Goal: Task Accomplishment & Management: Manage account settings

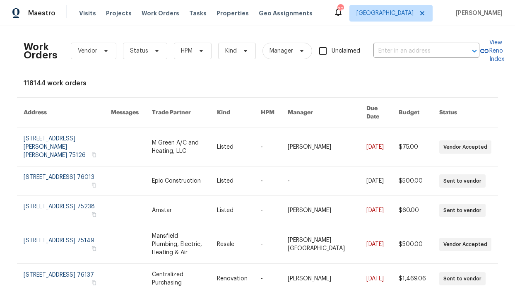
click at [218, 3] on div "Maestro Visits Projects Work Orders Tasks Properties Geo Assignments 29 Dallas …" at bounding box center [257, 13] width 515 height 26
click at [218, 5] on div "Visits Projects Work Orders Tasks Properties Geo Assignments" at bounding box center [200, 13] width 243 height 17
click at [216, 12] on span "Properties" at bounding box center [232, 13] width 32 height 8
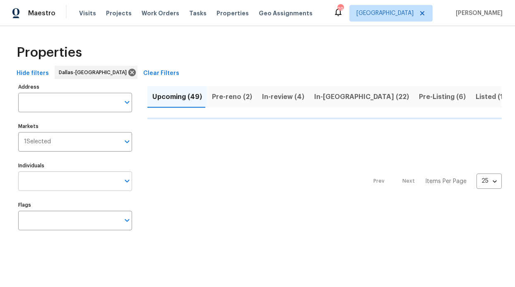
click at [51, 178] on input "Individuals" at bounding box center [68, 180] width 101 height 19
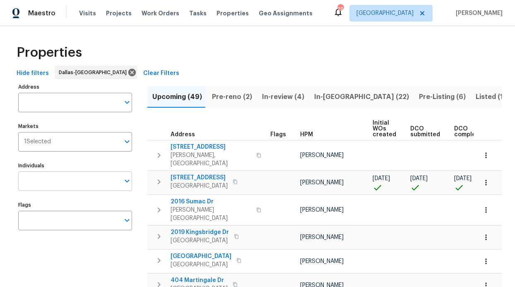
click at [47, 178] on input "Individuals" at bounding box center [68, 180] width 101 height 19
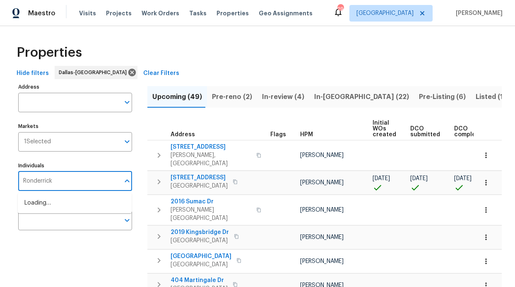
type input "Ronderrick"
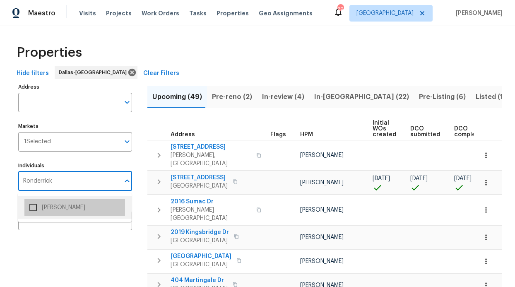
click at [53, 208] on li "[PERSON_NAME]" at bounding box center [74, 207] width 101 height 17
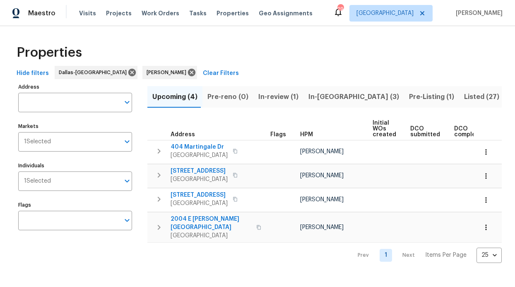
click at [317, 92] on span "In-reno (3)" at bounding box center [353, 97] width 91 height 12
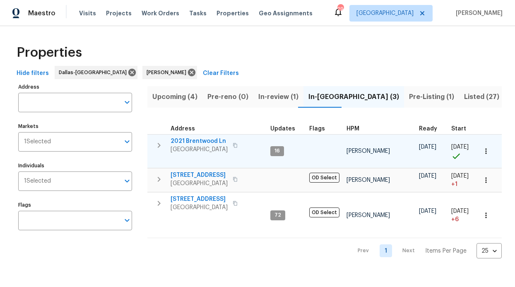
click at [203, 139] on span "2021 Brentwood Ln" at bounding box center [199, 141] width 57 height 8
click at [202, 139] on span "2021 Brentwood Ln" at bounding box center [199, 141] width 57 height 8
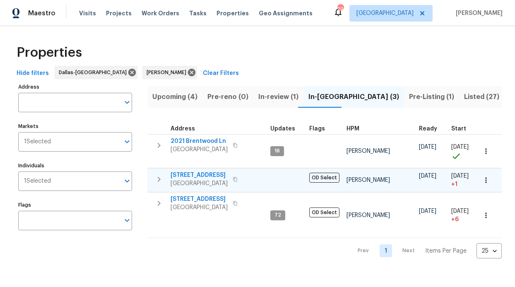
click at [199, 173] on span "2813 E 15th St" at bounding box center [199, 175] width 57 height 8
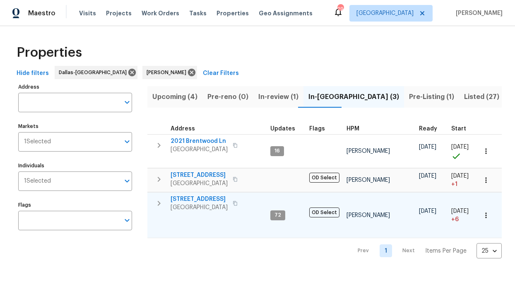
click at [197, 201] on span "6211 Crested Butte Dr" at bounding box center [199, 199] width 57 height 8
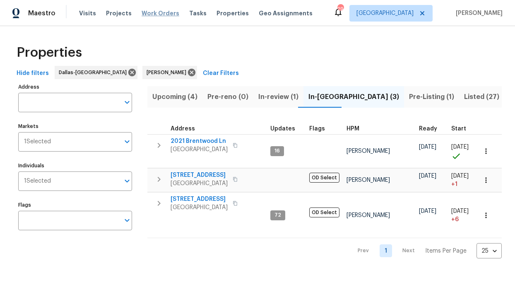
click at [148, 9] on span "Work Orders" at bounding box center [161, 13] width 38 height 8
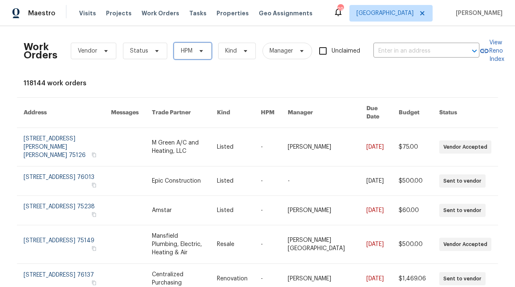
click at [199, 46] on span "HPM" at bounding box center [193, 51] width 38 height 17
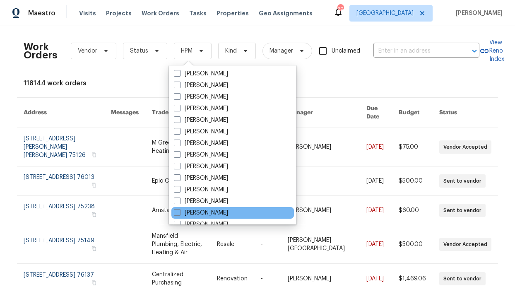
scroll to position [462, 0]
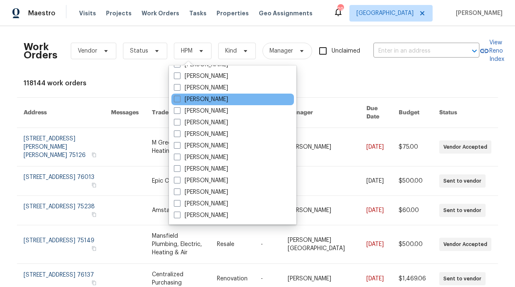
click at [210, 94] on div "[PERSON_NAME]" at bounding box center [232, 100] width 123 height 12
click at [190, 96] on label "[PERSON_NAME]" at bounding box center [201, 99] width 54 height 8
click at [179, 96] on input "[PERSON_NAME]" at bounding box center [176, 97] width 5 height 5
checkbox input "true"
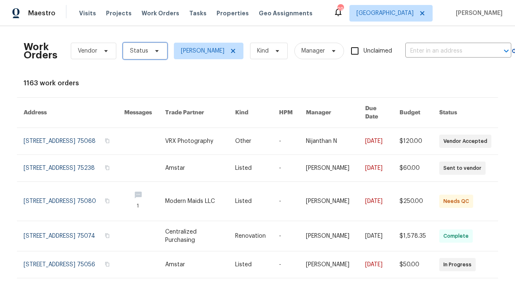
click at [140, 54] on span "Status" at bounding box center [139, 51] width 18 height 8
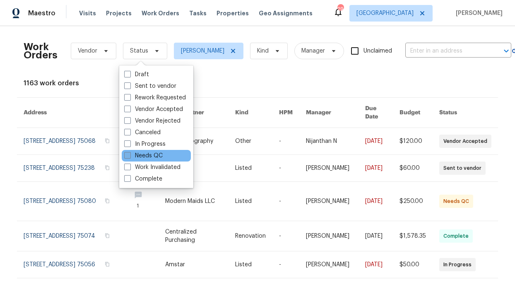
click at [150, 154] on label "Needs QC" at bounding box center [143, 155] width 38 height 8
click at [130, 154] on input "Needs QC" at bounding box center [126, 153] width 5 height 5
checkbox input "true"
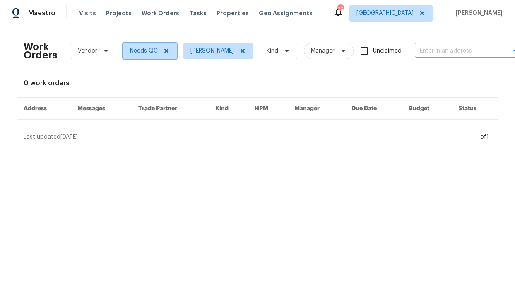
click at [163, 49] on icon at bounding box center [166, 51] width 7 height 7
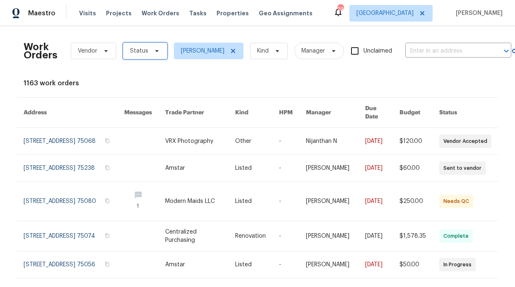
click at [152, 55] on span "Status" at bounding box center [145, 51] width 44 height 17
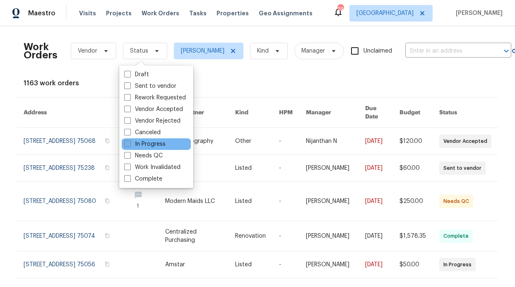
click at [157, 145] on label "In Progress" at bounding box center [144, 144] width 41 height 8
click at [130, 145] on input "In Progress" at bounding box center [126, 142] width 5 height 5
checkbox input "true"
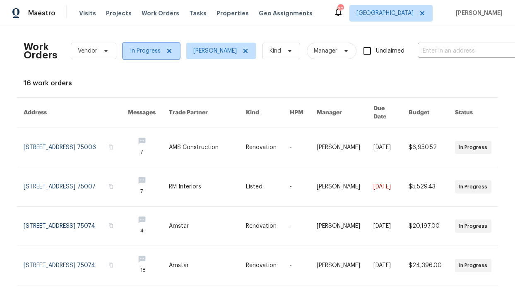
click at [167, 50] on icon at bounding box center [169, 51] width 7 height 7
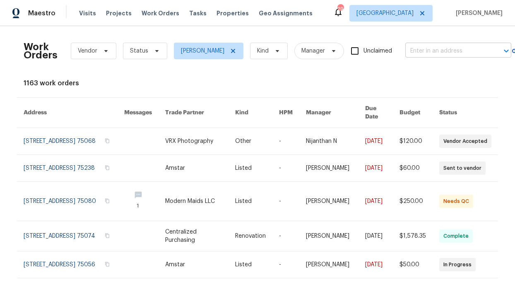
click at [461, 53] on input "text" at bounding box center [446, 51] width 83 height 13
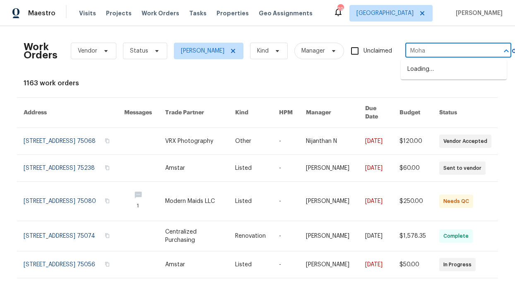
type input "Mohaw"
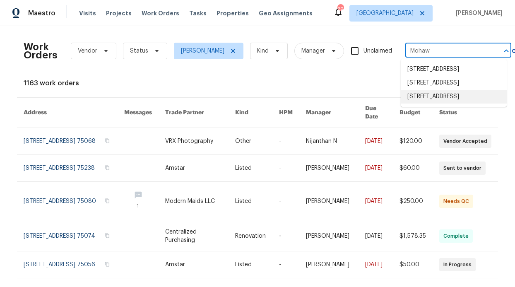
click at [463, 103] on li "5413 Mohawk Ct, The Colony, TX 75056" at bounding box center [454, 97] width 106 height 14
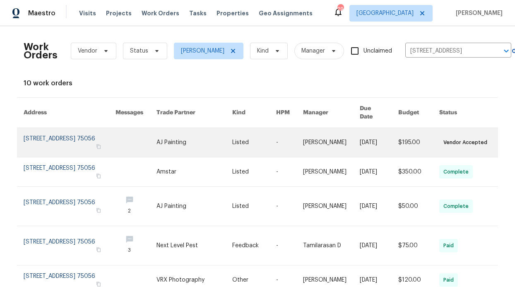
click at [74, 130] on link at bounding box center [70, 142] width 92 height 29
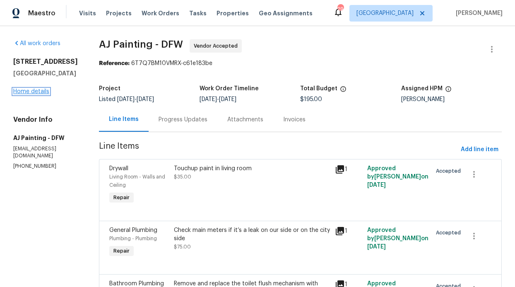
click at [44, 93] on link "Home details" at bounding box center [31, 92] width 36 height 6
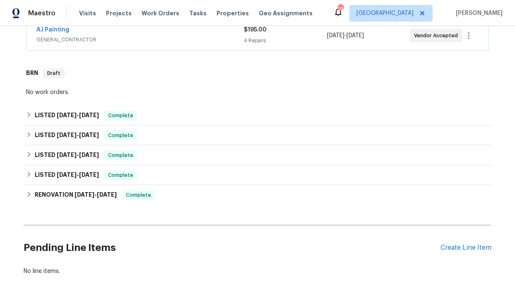
scroll to position [215, 0]
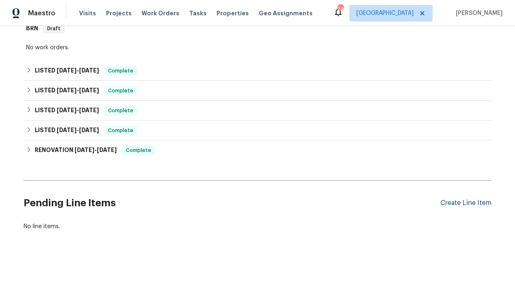
click at [451, 199] on div "Create Line Item" at bounding box center [465, 203] width 51 height 8
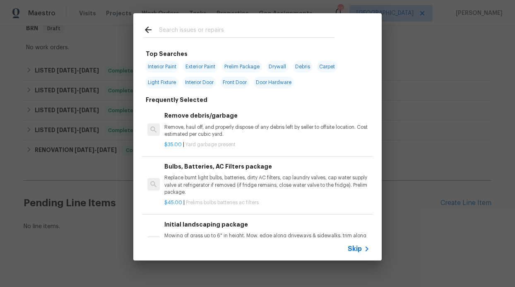
click at [173, 31] on input "text" at bounding box center [246, 31] width 175 height 12
click at [359, 262] on div "Top Searches Interior Paint Exterior Paint Prelim Package Drywall Debris Carpet…" at bounding box center [257, 137] width 515 height 274
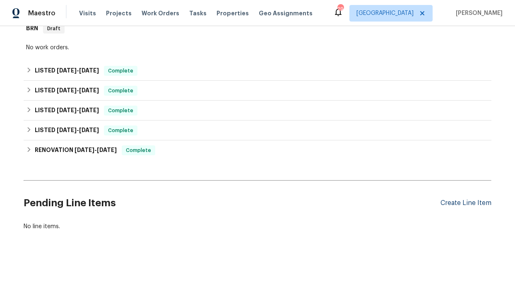
click at [455, 199] on div "Create Line Item" at bounding box center [465, 203] width 51 height 8
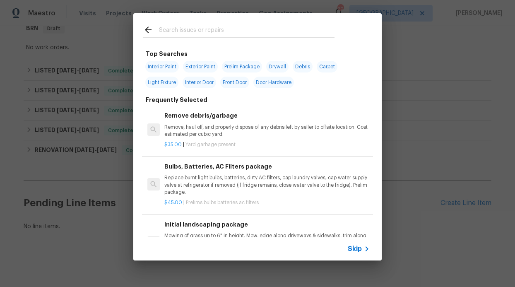
click at [363, 250] on icon at bounding box center [367, 249] width 10 height 10
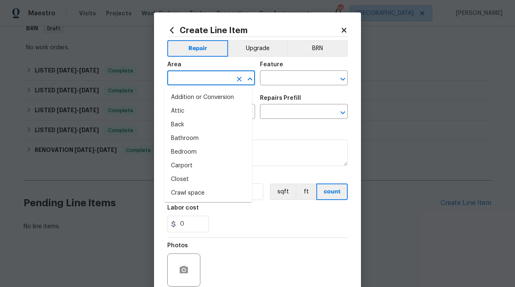
click at [203, 80] on input "text" at bounding box center [199, 78] width 65 height 13
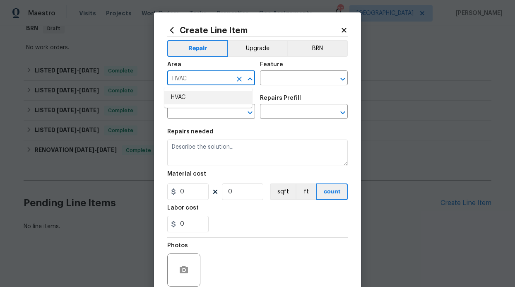
click at [185, 97] on li "HVAC" at bounding box center [208, 98] width 88 height 14
type input "HVAC"
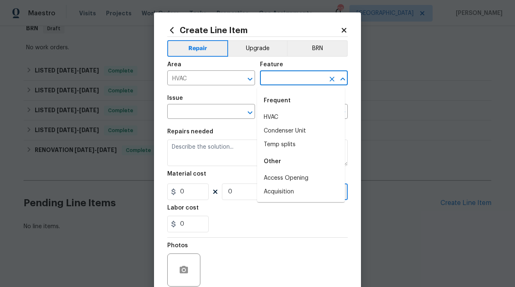
click at [313, 81] on input "text" at bounding box center [292, 78] width 65 height 13
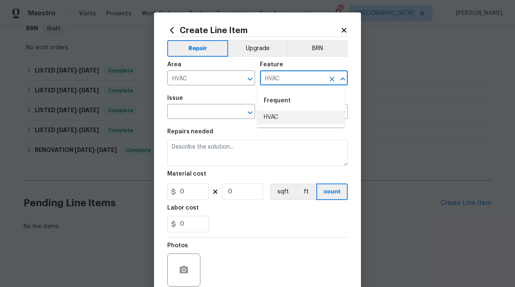
click at [305, 114] on li "HVAC" at bounding box center [301, 118] width 88 height 14
type input "HVAC"
click at [201, 111] on input "text" at bounding box center [199, 112] width 65 height 13
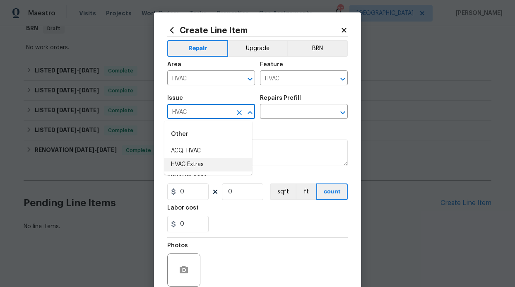
click at [207, 164] on li "HVAC Extras" at bounding box center [208, 165] width 88 height 14
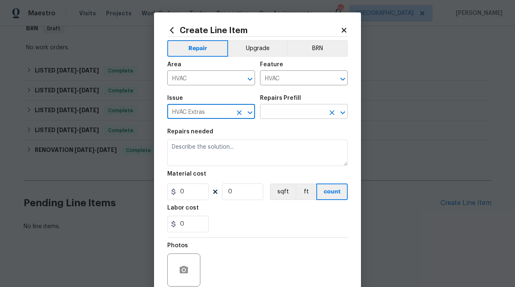
type input "HVAC Extras"
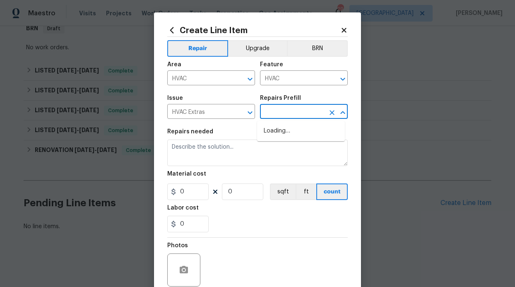
click at [296, 115] on input "text" at bounding box center [292, 112] width 65 height 13
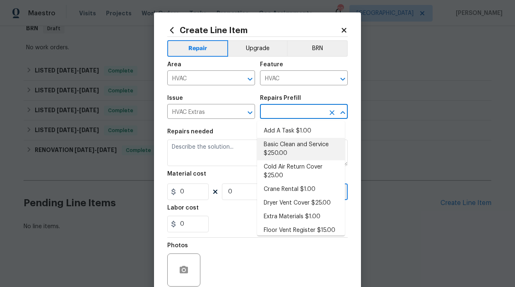
click at [295, 154] on li "Basic Clean and Service $250.00" at bounding box center [301, 149] width 88 height 22
type input "Basic Clean and Service $250.00"
type textarea "General Service HVAC system including: cleaning condenser and evaporator coils,…"
type input "250"
type input "1"
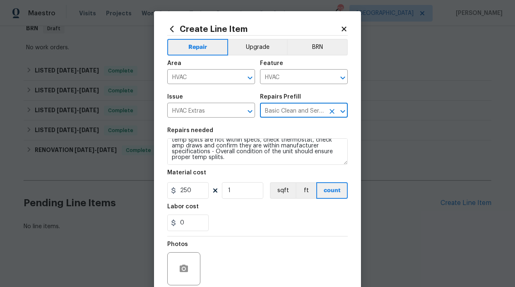
scroll to position [2, 0]
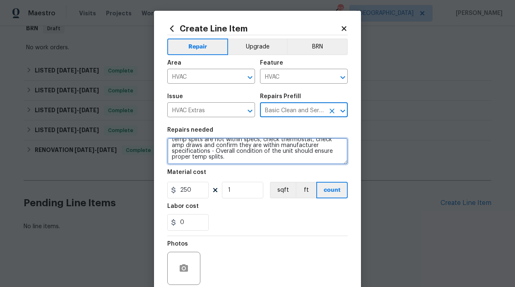
click at [257, 155] on textarea "General Service HVAC system including: cleaning condenser and evaporator coils,…" at bounding box center [257, 151] width 180 height 26
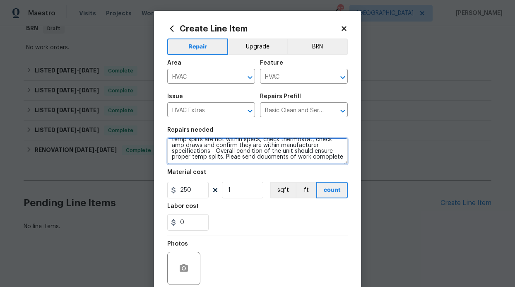
scroll to position [25, 0]
type textarea "General Service HVAC system including: cleaning condenser and evaporator coils,…"
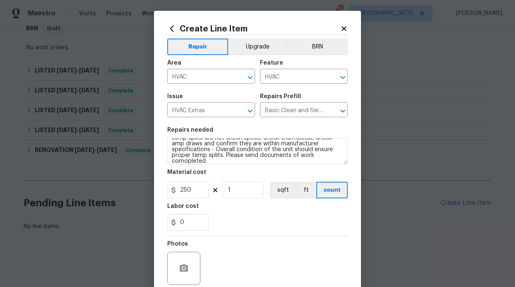
click at [238, 222] on div "0" at bounding box center [257, 222] width 180 height 17
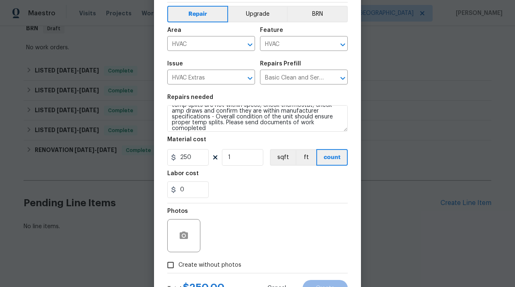
scroll to position [70, 0]
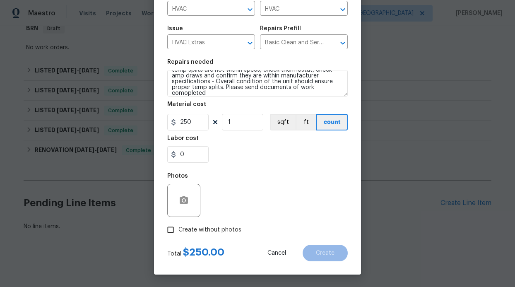
click at [201, 226] on span "Create without photos" at bounding box center [209, 230] width 63 height 9
click at [178, 226] on input "Create without photos" at bounding box center [171, 230] width 16 height 16
checkbox input "true"
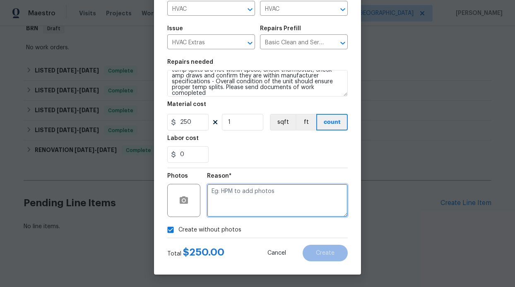
click at [250, 192] on textarea at bounding box center [277, 200] width 141 height 33
type textarea "Vendor will add photos"
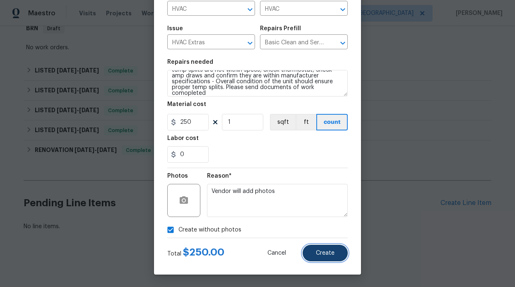
click at [331, 252] on span "Create" at bounding box center [325, 253] width 19 height 6
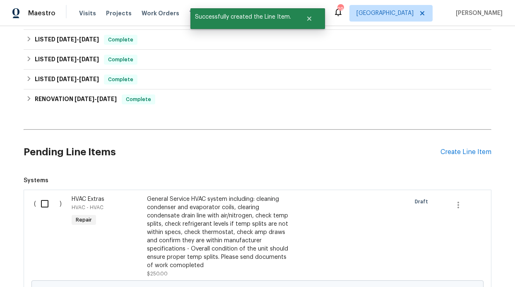
scroll to position [282, 0]
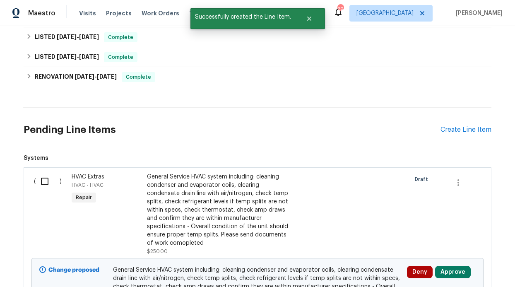
drag, startPoint x: 37, startPoint y: 178, endPoint x: 75, endPoint y: 182, distance: 38.3
click at [38, 178] on input "checkbox" at bounding box center [48, 181] width 24 height 17
checkbox input "true"
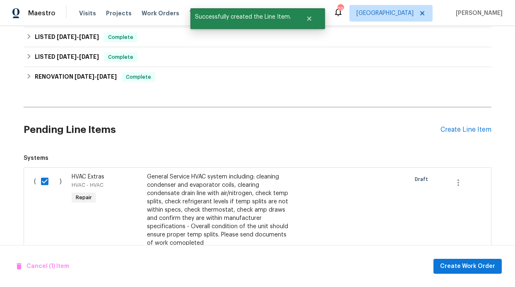
click at [493, 274] on div "Cancel (1) Item Create Work Order" at bounding box center [257, 266] width 515 height 42
click at [491, 269] on span "Create Work Order" at bounding box center [467, 266] width 55 height 10
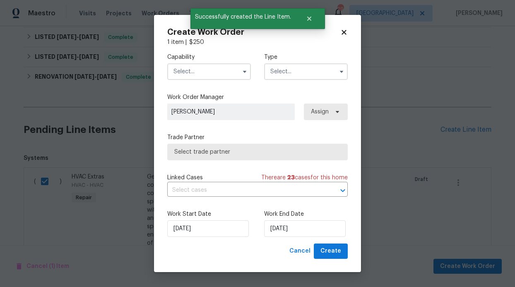
click at [216, 68] on input "text" at bounding box center [209, 71] width 84 height 17
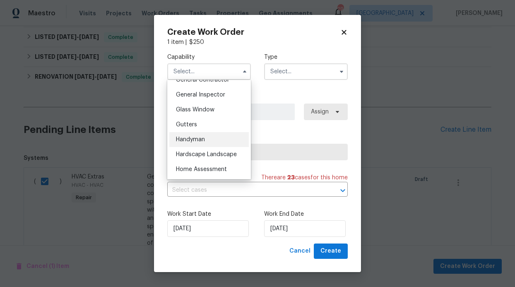
scroll to position [472, 0]
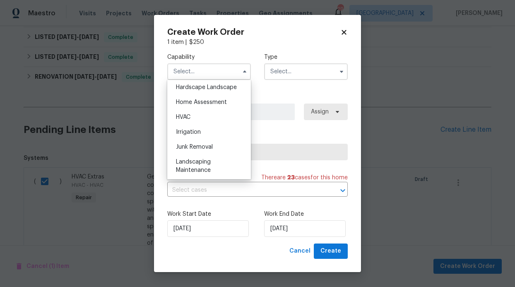
drag, startPoint x: 197, startPoint y: 132, endPoint x: 203, endPoint y: 129, distance: 7.2
click at [197, 125] on div "HVAC" at bounding box center [208, 117] width 79 height 15
type input "HVAC"
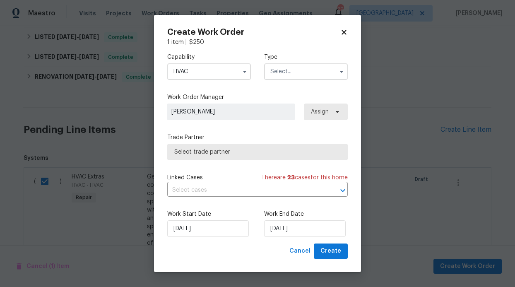
click at [277, 74] on input "text" at bounding box center [306, 71] width 84 height 17
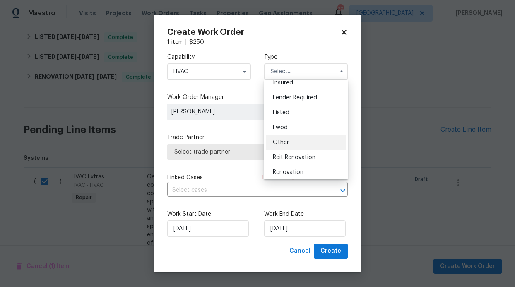
scroll to position [52, 0]
click at [294, 112] on div "Listed" at bounding box center [305, 112] width 79 height 15
type input "Listed"
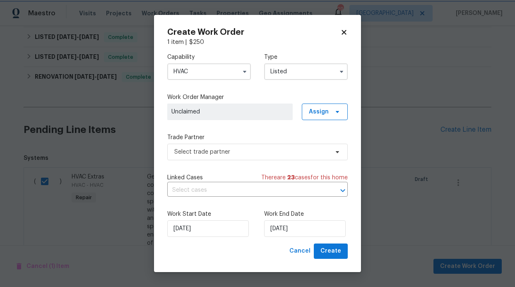
scroll to position [0, 0]
click at [254, 118] on span "Unclaimed" at bounding box center [229, 111] width 125 height 17
click at [324, 114] on span "Assign" at bounding box center [319, 112] width 20 height 8
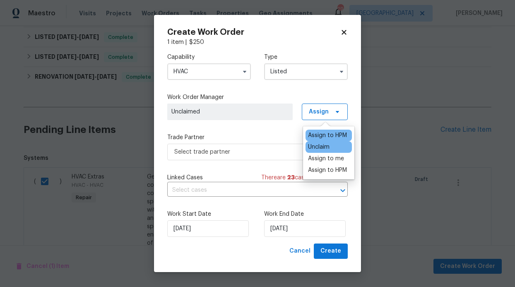
click at [322, 132] on div "Assign to HPM" at bounding box center [327, 135] width 39 height 8
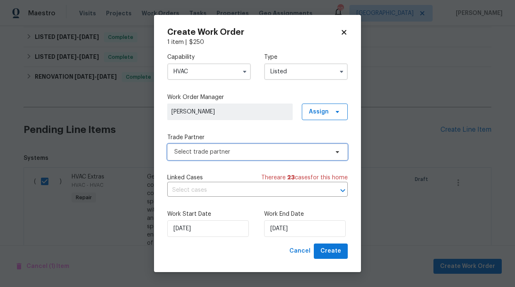
click at [266, 153] on span "Select trade partner" at bounding box center [251, 152] width 154 height 8
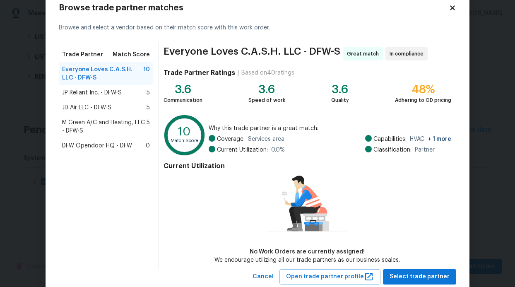
scroll to position [44, 0]
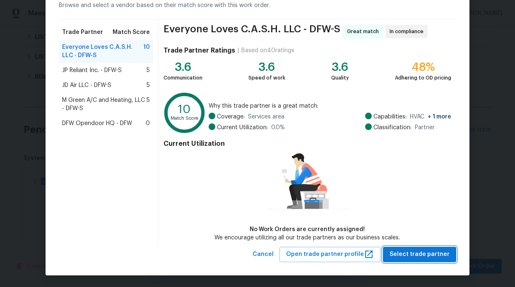
click at [437, 250] on span "Select trade partner" at bounding box center [419, 254] width 60 height 10
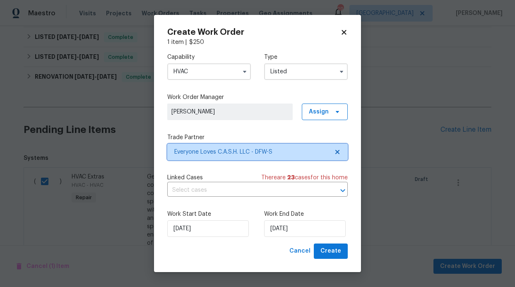
scroll to position [0, 0]
click at [317, 238] on div "Work Start Date 9/22/2025 Work End Date 9/22/2025" at bounding box center [257, 223] width 180 height 40
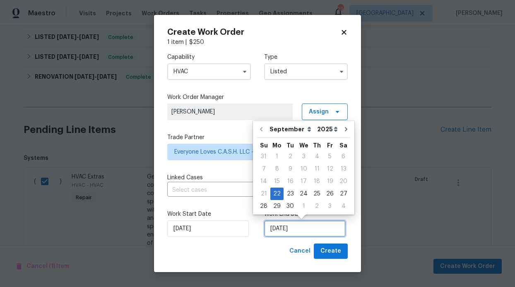
click at [316, 231] on input "9/22/2025" at bounding box center [305, 228] width 82 height 17
click at [291, 193] on div "23" at bounding box center [290, 194] width 13 height 12
type input "9/23/2025"
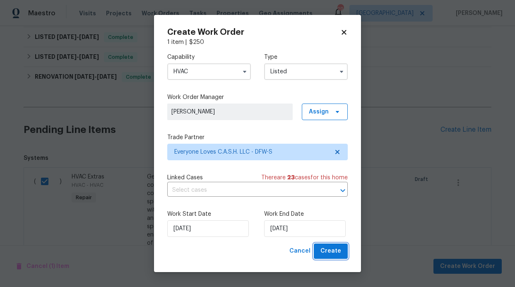
click at [343, 253] on button "Create" at bounding box center [331, 250] width 34 height 15
checkbox input "false"
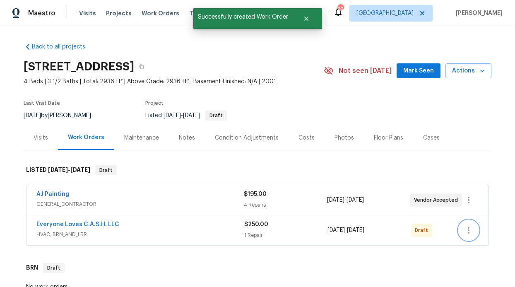
click at [467, 228] on icon "button" at bounding box center [469, 230] width 10 height 10
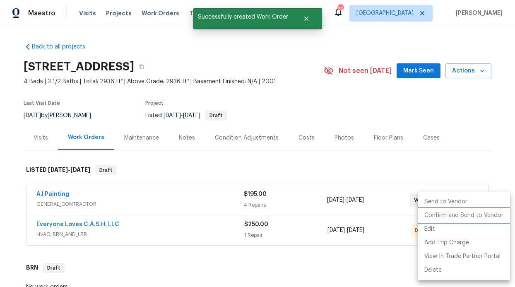
click at [464, 212] on li "Confirm and Send to Vendor" at bounding box center [464, 216] width 92 height 14
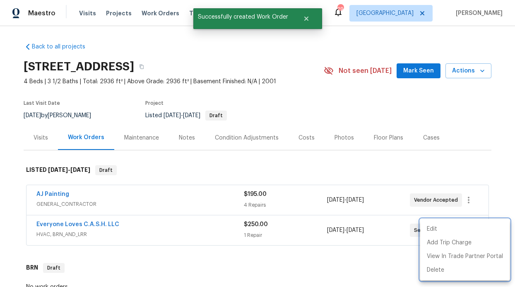
click at [412, 62] on div at bounding box center [257, 143] width 515 height 287
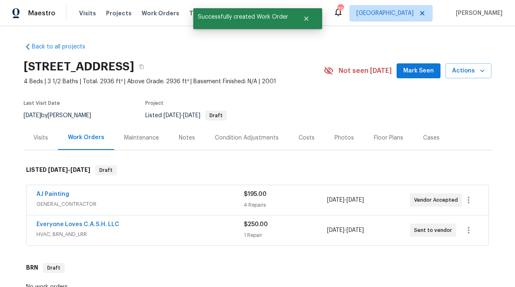
click at [180, 141] on div "Notes" at bounding box center [187, 138] width 16 height 8
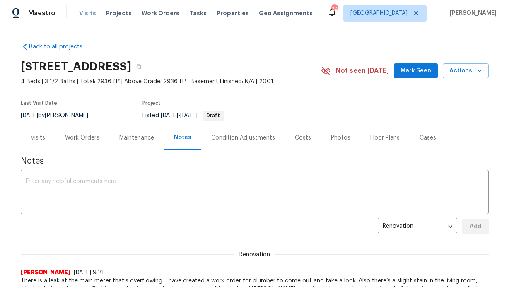
click at [83, 12] on span "Visits" at bounding box center [87, 13] width 17 height 8
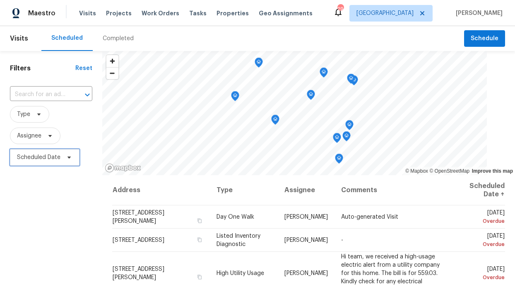
click at [36, 155] on span "Scheduled Date" at bounding box center [38, 157] width 43 height 8
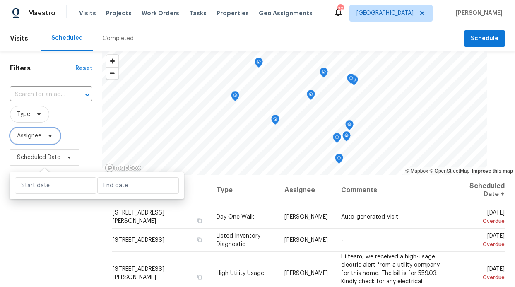
click at [36, 142] on span "Assignee" at bounding box center [35, 135] width 50 height 17
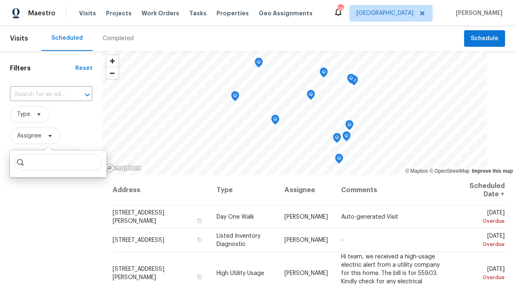
click at [40, 158] on input "search" at bounding box center [58, 162] width 88 height 17
type input "Ronderrick"
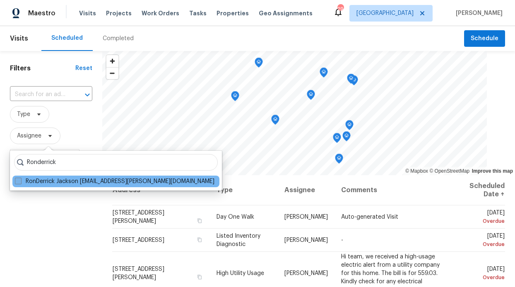
click at [63, 183] on label "RonDerrick Jackson [EMAIL_ADDRESS][PERSON_NAME][DOMAIN_NAME]" at bounding box center [114, 181] width 199 height 8
click at [20, 183] on input "RonDerrick Jackson [EMAIL_ADDRESS][PERSON_NAME][DOMAIN_NAME]" at bounding box center [17, 179] width 5 height 5
checkbox input "true"
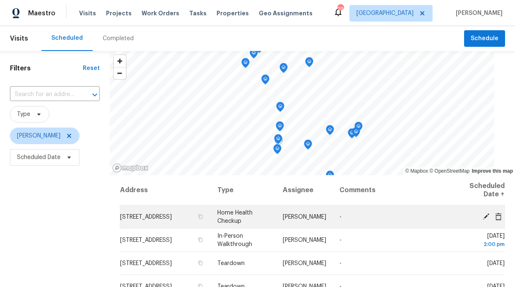
click at [170, 216] on td "[STREET_ADDRESS]" at bounding box center [165, 216] width 91 height 23
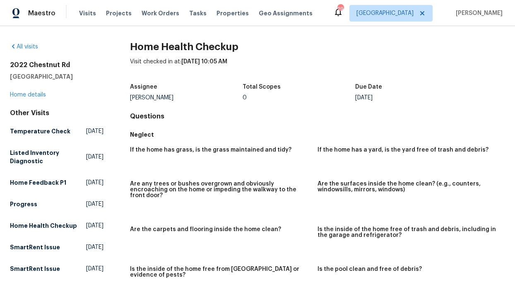
click at [36, 99] on div "2022 Chestnut Rd Carrollton, TX 75007 Home details" at bounding box center [57, 80] width 94 height 38
click at [37, 95] on link "Home details" at bounding box center [28, 95] width 36 height 6
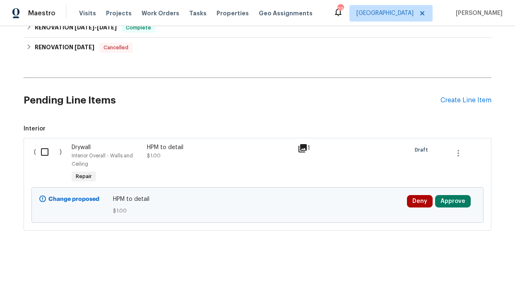
scroll to position [323, 0]
click at [37, 147] on input "checkbox" at bounding box center [48, 151] width 24 height 17
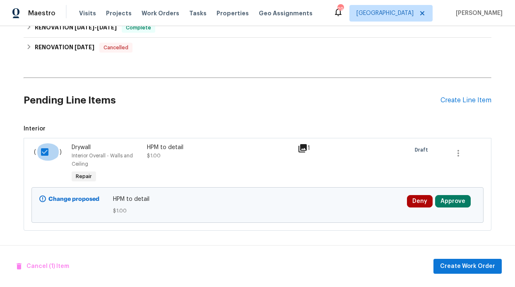
click at [37, 147] on input "checkbox" at bounding box center [48, 151] width 24 height 17
checkbox input "false"
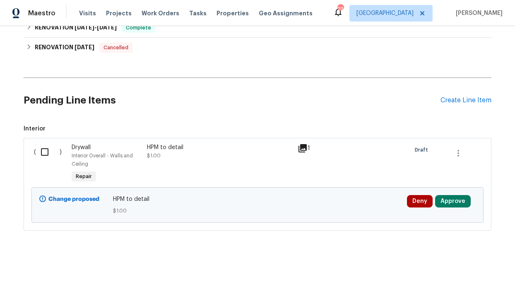
click at [144, 156] on div "HPM to detail $1.00" at bounding box center [219, 164] width 151 height 46
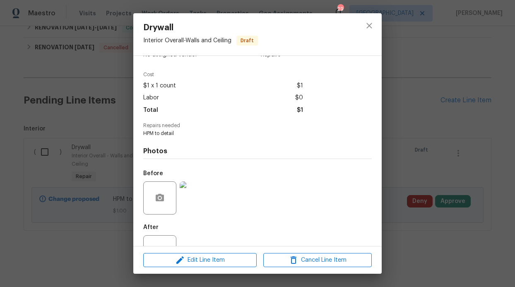
scroll to position [31, 0]
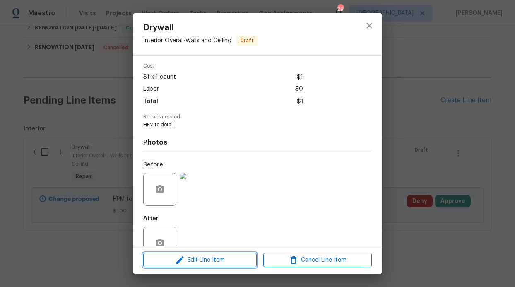
click at [199, 262] on span "Edit Line Item" at bounding box center [200, 260] width 108 height 10
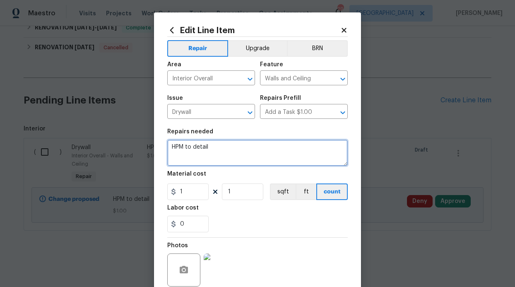
drag, startPoint x: 210, startPoint y: 148, endPoint x: 149, endPoint y: 147, distance: 61.7
click at [149, 147] on div "Edit Line Item Repair Upgrade BRN Area Interior Overall ​ Feature Walls and Cei…" at bounding box center [257, 143] width 515 height 287
type textarea "repair cracks though out the home also move baseboards and trim to the floor"
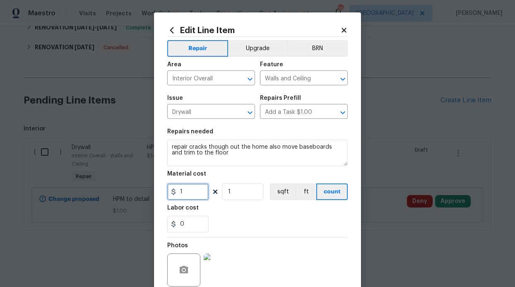
click at [187, 196] on input "1" at bounding box center [187, 191] width 41 height 17
type input "1500"
click at [240, 205] on div "Labor cost" at bounding box center [257, 210] width 180 height 11
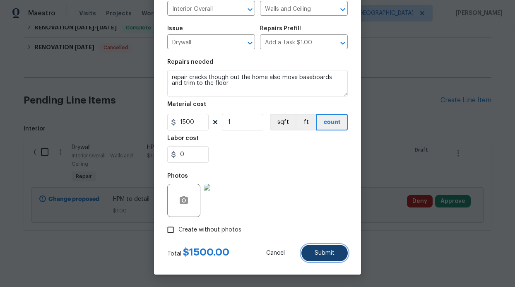
click at [329, 248] on button "Submit" at bounding box center [324, 253] width 46 height 17
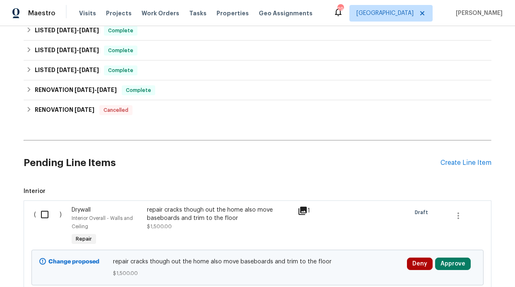
scroll to position [254, 0]
click at [39, 216] on input "checkbox" at bounding box center [48, 213] width 24 height 17
checkbox input "true"
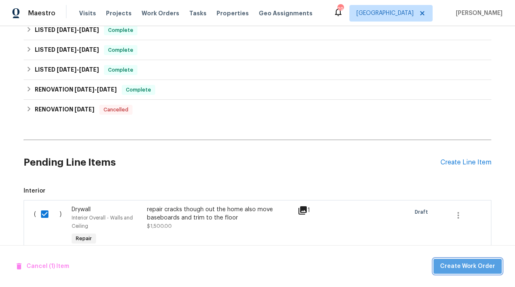
click at [501, 271] on button "Create Work Order" at bounding box center [467, 266] width 68 height 15
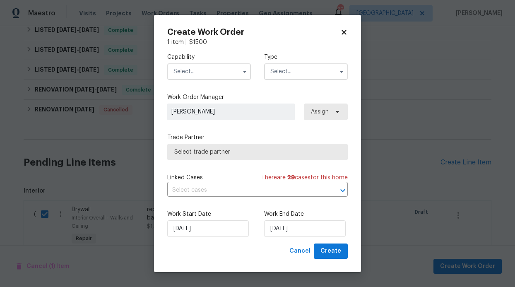
click at [222, 77] on input "text" at bounding box center [209, 71] width 84 height 17
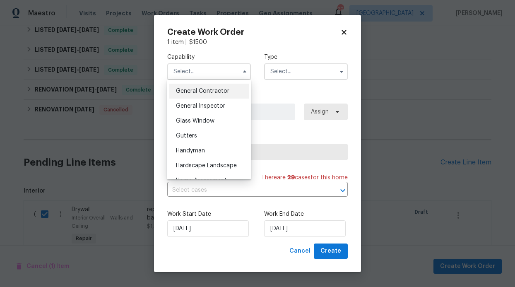
scroll to position [394, 0]
drag, startPoint x: 209, startPoint y: 103, endPoint x: 233, endPoint y: 100, distance: 24.6
click at [209, 98] on div "General Contractor" at bounding box center [208, 90] width 79 height 15
type input "General Contractor"
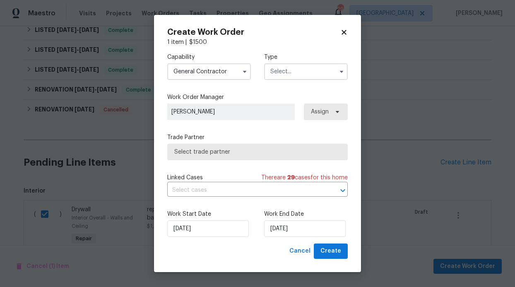
click at [309, 70] on input "text" at bounding box center [306, 71] width 84 height 17
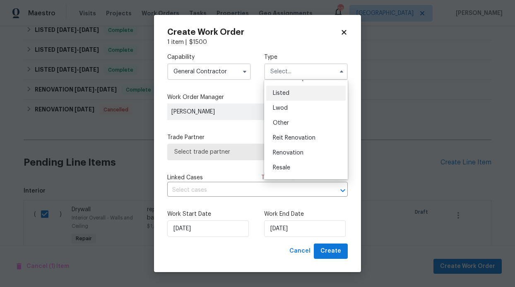
scroll to position [71, 0]
click at [286, 98] on div "Listed" at bounding box center [305, 93] width 79 height 15
type input "Listed"
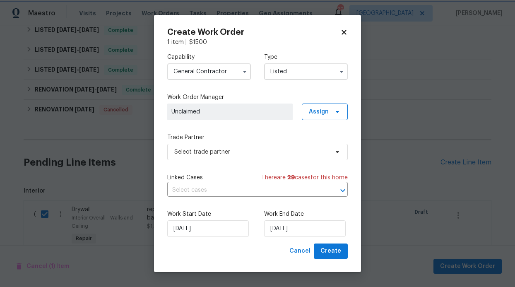
scroll to position [0, 0]
click at [319, 113] on span "Assign" at bounding box center [319, 112] width 20 height 8
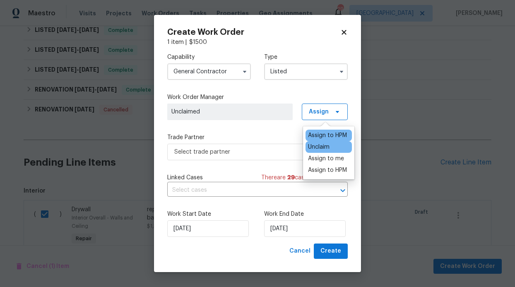
click at [322, 136] on div "Assign to HPM" at bounding box center [327, 135] width 39 height 8
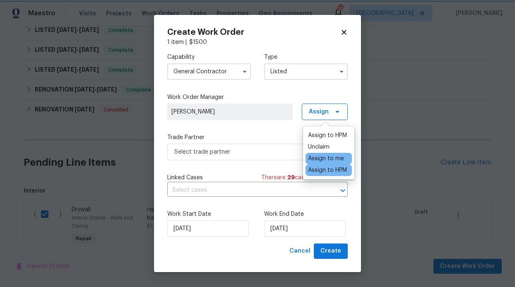
click at [254, 163] on div "Capability General Contractor Type Listed Work Order Manager RonDerrick Jackson…" at bounding box center [257, 144] width 180 height 197
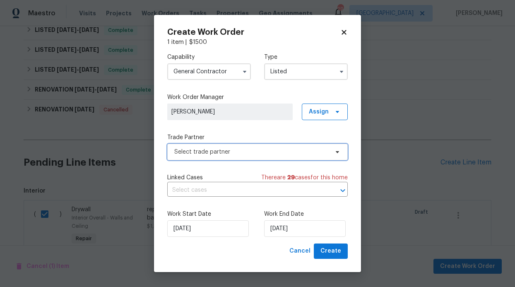
click at [255, 159] on span "Select trade partner" at bounding box center [257, 152] width 180 height 17
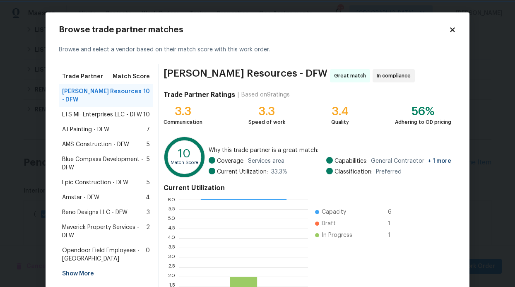
scroll to position [1, 1]
click at [103, 125] on span "AJ Painting - DFW" at bounding box center [85, 129] width 47 height 8
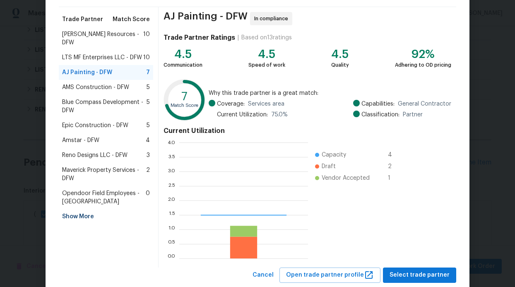
scroll to position [110, 123]
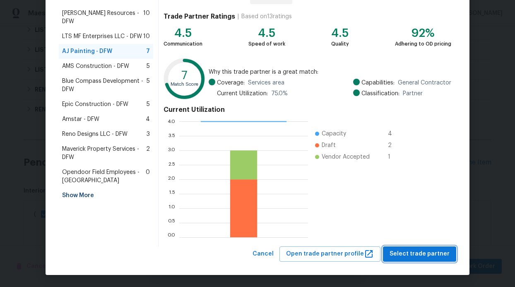
click at [418, 251] on span "Select trade partner" at bounding box center [419, 254] width 60 height 10
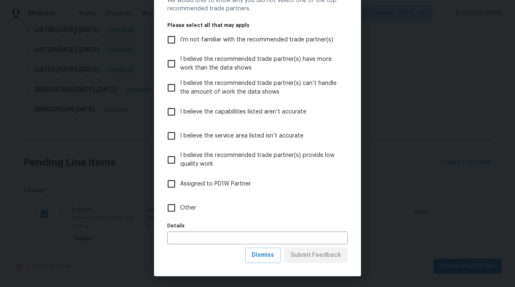
scroll to position [41, 0]
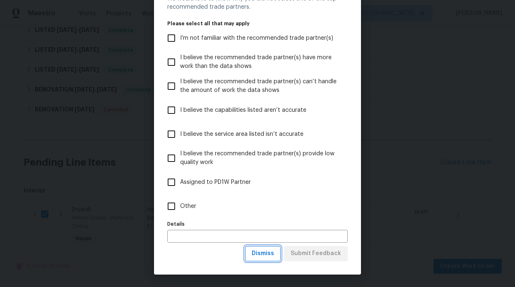
click at [273, 255] on span "Dismiss" at bounding box center [263, 253] width 22 height 10
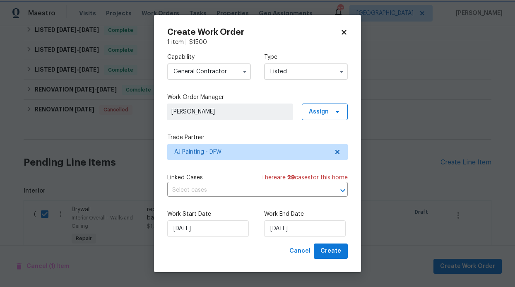
scroll to position [0, 0]
click at [319, 230] on input "[DATE]" at bounding box center [305, 228] width 82 height 17
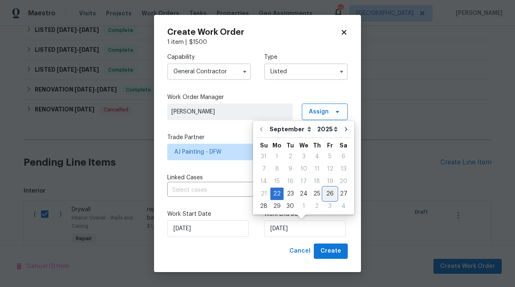
click at [327, 191] on div "26" at bounding box center [329, 194] width 13 height 12
type input "9/26/2025"
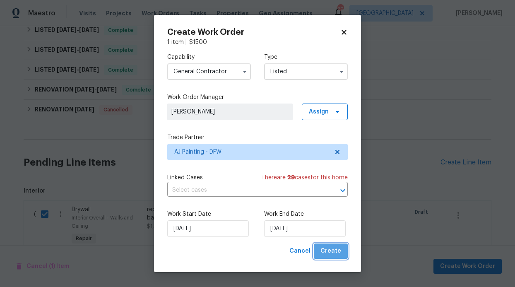
click at [337, 256] on span "Create" at bounding box center [330, 251] width 21 height 10
checkbox input "false"
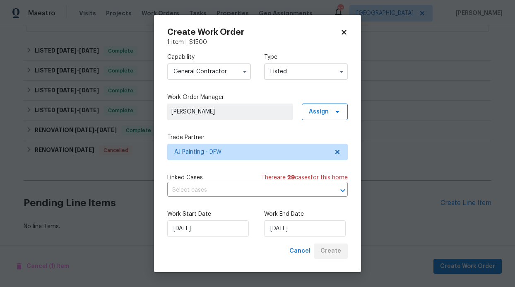
scroll to position [250, 0]
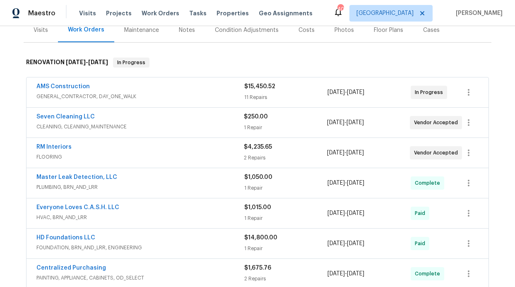
scroll to position [62, 0]
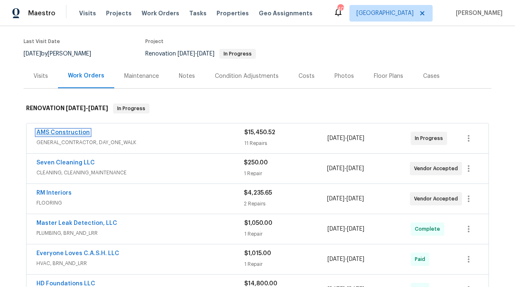
click at [73, 130] on link "AMS Construction" at bounding box center [62, 133] width 53 height 6
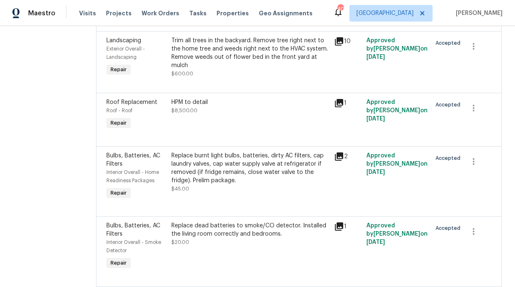
scroll to position [354, 0]
click at [230, 112] on div "HPM to detail $8,500.00" at bounding box center [250, 107] width 158 height 17
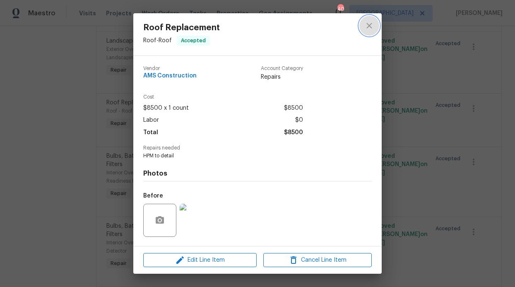
click at [374, 31] on button "close" at bounding box center [369, 26] width 20 height 20
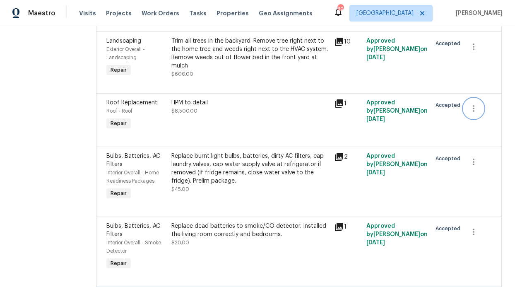
click at [465, 116] on button "button" at bounding box center [474, 109] width 20 height 20
click at [468, 113] on li "Cancel" at bounding box center [473, 110] width 32 height 14
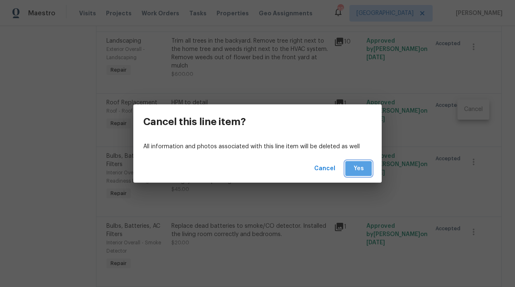
click at [353, 171] on span "Yes" at bounding box center [358, 168] width 13 height 10
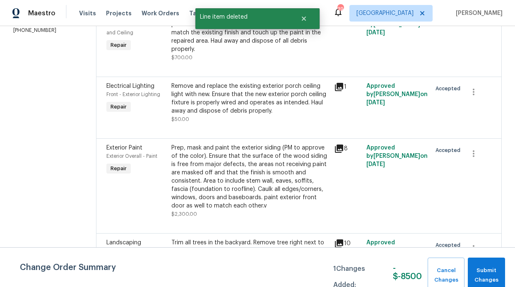
scroll to position [0, 0]
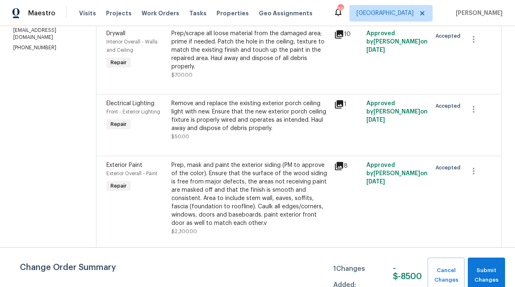
scroll to position [67, 0]
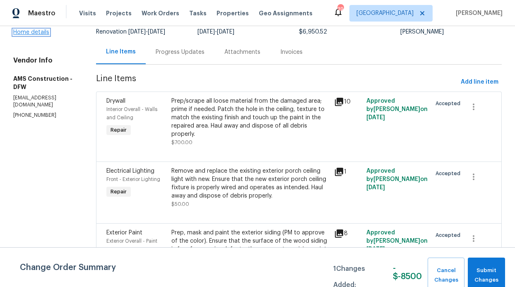
click at [43, 35] on link "Home details" at bounding box center [31, 32] width 36 height 6
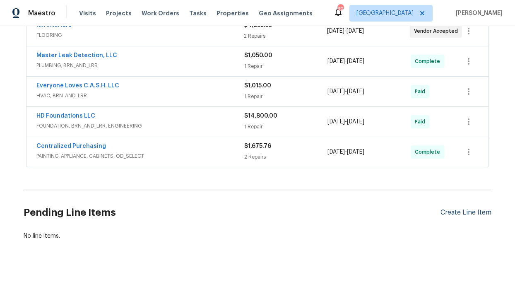
scroll to position [228, 0]
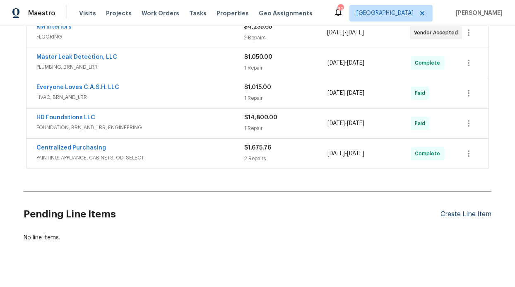
click at [466, 212] on div "Create Line Item" at bounding box center [465, 214] width 51 height 8
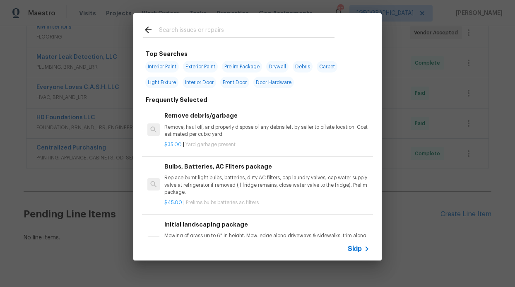
click at [479, 93] on div "Top Searches Interior Paint Exterior Paint Prelim Package Drywall Debris Carpet…" at bounding box center [257, 137] width 515 height 274
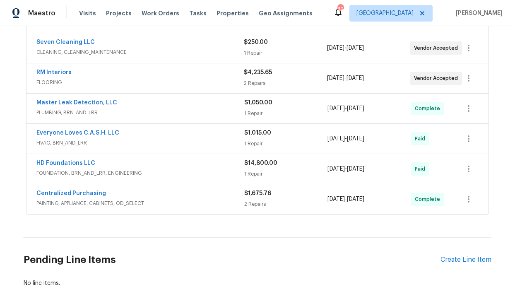
scroll to position [245, 0]
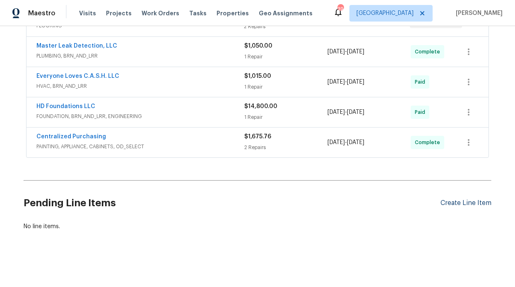
click at [453, 199] on div "Create Line Item" at bounding box center [465, 203] width 51 height 8
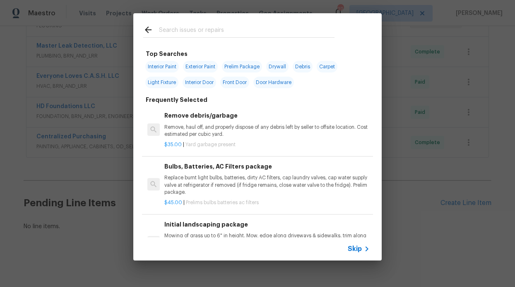
click at [349, 247] on span "Skip" at bounding box center [355, 249] width 14 height 8
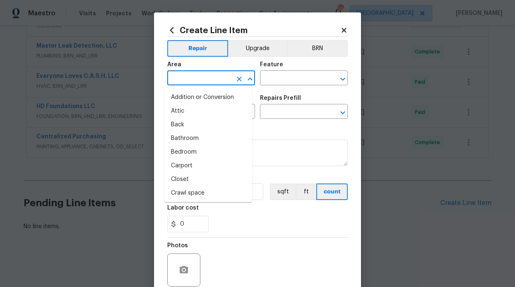
click at [195, 76] on input "text" at bounding box center [199, 78] width 65 height 13
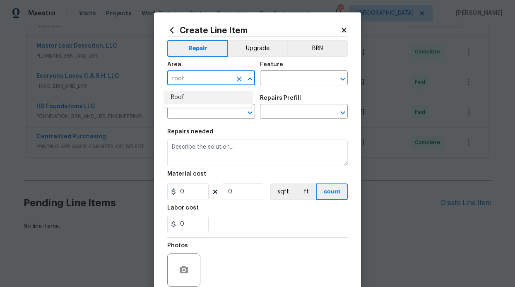
click at [184, 96] on li "Roof" at bounding box center [208, 98] width 88 height 14
type input "Roof"
click at [286, 83] on input "text" at bounding box center [292, 78] width 65 height 13
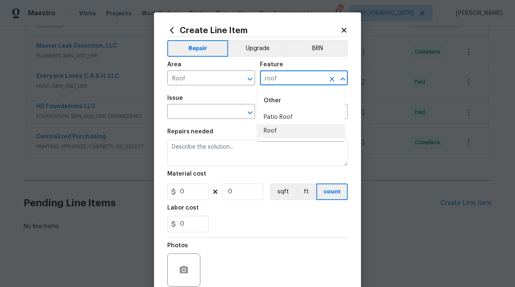
click at [271, 130] on li "Roof" at bounding box center [301, 131] width 88 height 14
type input "Roof"
click at [212, 113] on input "text" at bounding box center [199, 112] width 65 height 13
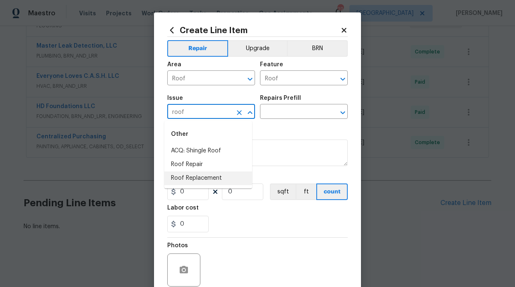
drag, startPoint x: 193, startPoint y: 180, endPoint x: 232, endPoint y: 151, distance: 48.0
click at [193, 180] on li "Roof Replacement" at bounding box center [208, 178] width 88 height 14
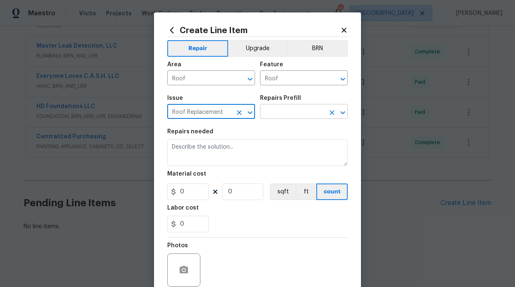
type input "Roof Replacement"
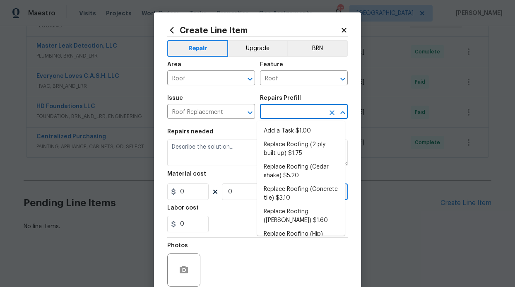
click at [300, 110] on input "text" at bounding box center [292, 112] width 65 height 13
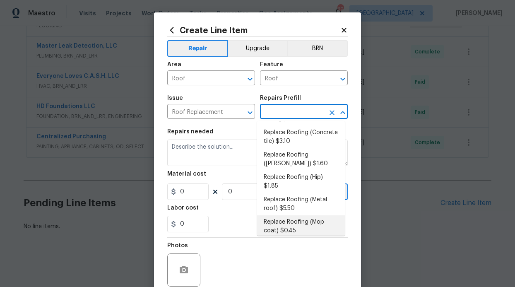
scroll to position [0, 0]
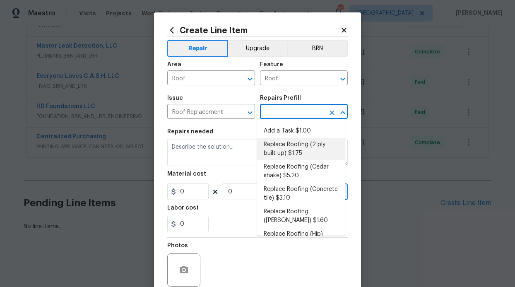
click at [301, 148] on li "Replace Roofing (2 ply built up) $1.75" at bounding box center [301, 149] width 88 height 22
type input "Eaves and Trim"
type input "Replace Roofing (2 ply built up) $1.75"
type textarea "2 Ply Built up w/Gravel Roof: Remove the existing roof covering, prep the subst…"
type input "1.75"
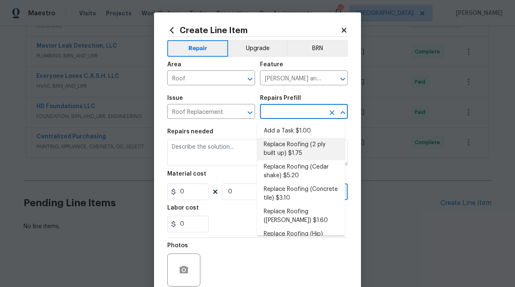
type input "1"
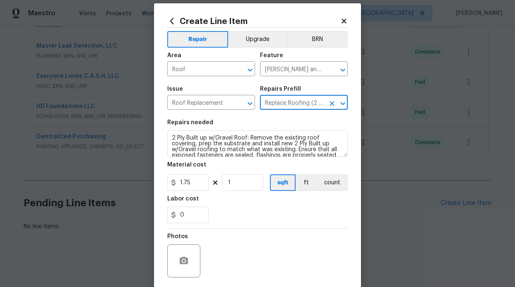
scroll to position [14, 0]
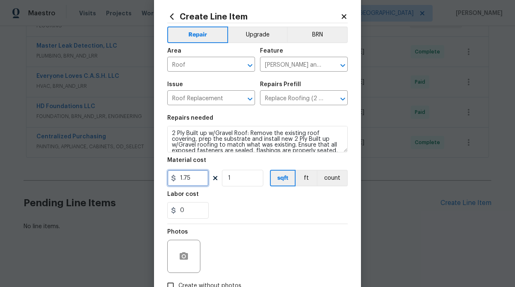
drag, startPoint x: 191, startPoint y: 179, endPoint x: 146, endPoint y: 180, distance: 44.7
click at [146, 180] on div "Create Line Item Repair Upgrade BRN Area Roof ​ Feature Eaves and Trim ​ Issue …" at bounding box center [257, 143] width 515 height 287
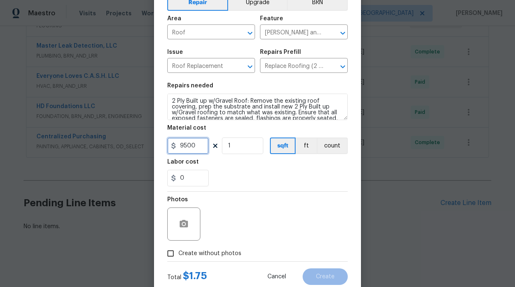
scroll to position [70, 0]
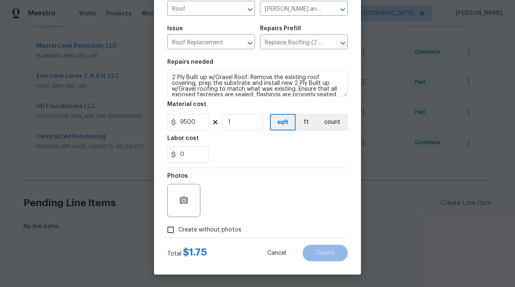
type input "9500"
click at [184, 232] on div "Photos Create without photos" at bounding box center [257, 203] width 180 height 70
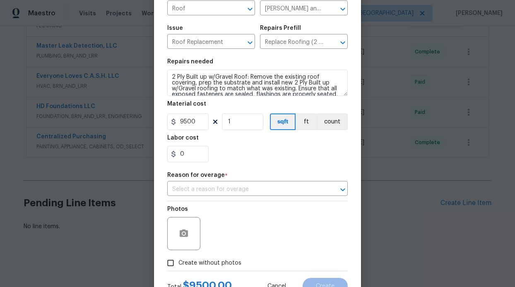
click at [284, 197] on div "Repair Upgrade BRN Area Roof ​ Feature Eaves and Trim ​ Issue Roof Replacement …" at bounding box center [257, 119] width 180 height 304
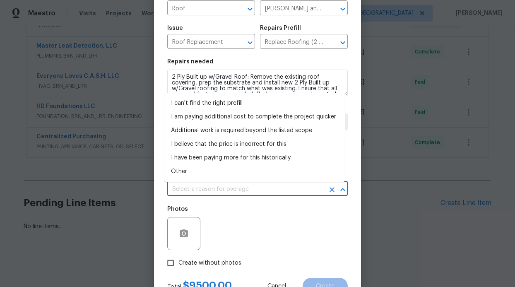
click at [281, 192] on input "text" at bounding box center [245, 189] width 157 height 13
click at [209, 172] on li "Other" at bounding box center [254, 172] width 180 height 14
type input "Other"
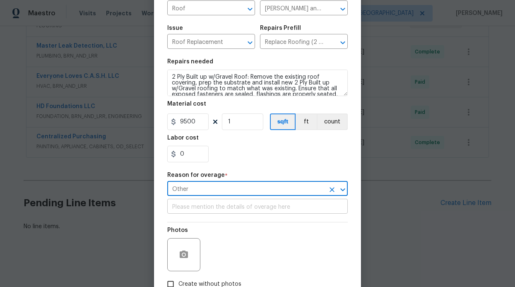
click at [224, 210] on input "text" at bounding box center [257, 207] width 180 height 13
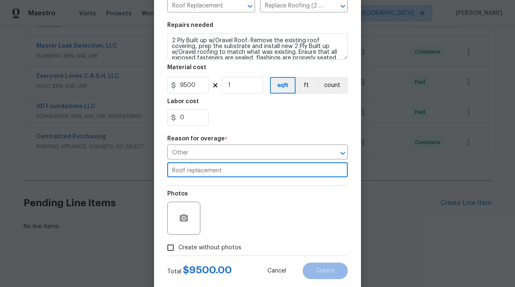
scroll to position [125, 0]
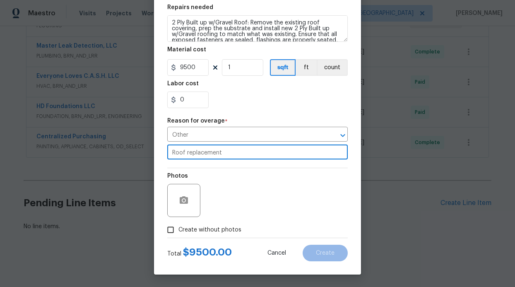
type input "Roof replacement"
click at [216, 238] on div "Total $ 9500.00 Cancel Create" at bounding box center [257, 249] width 180 height 23
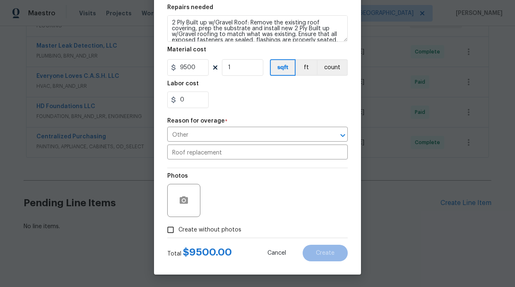
click at [216, 231] on span "Create without photos" at bounding box center [209, 230] width 63 height 9
click at [178, 231] on input "Create without photos" at bounding box center [171, 230] width 16 height 16
checkbox input "true"
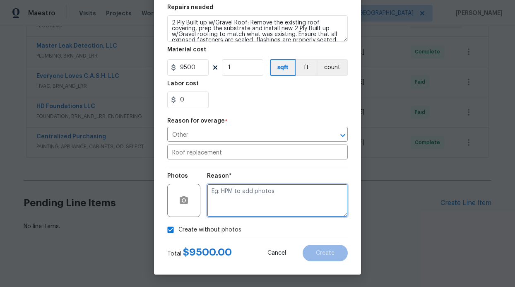
click at [243, 190] on textarea at bounding box center [277, 200] width 141 height 33
type textarea "Photos were with in other WO"
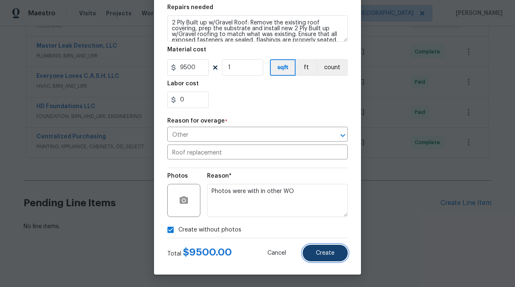
click at [305, 253] on button "Create" at bounding box center [325, 253] width 45 height 17
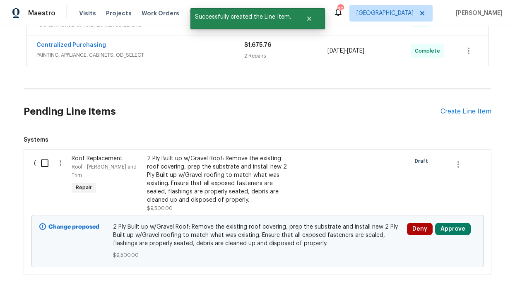
scroll to position [381, 0]
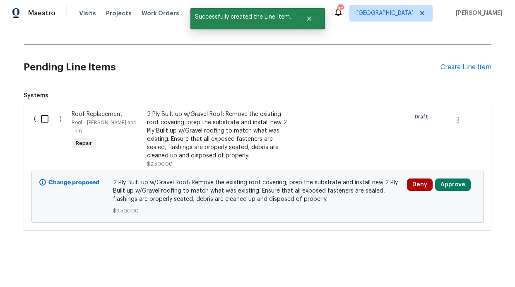
click at [41, 110] on input "checkbox" at bounding box center [48, 118] width 24 height 17
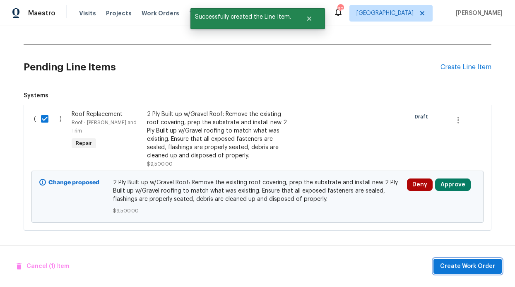
click at [471, 270] on span "Create Work Order" at bounding box center [467, 266] width 55 height 10
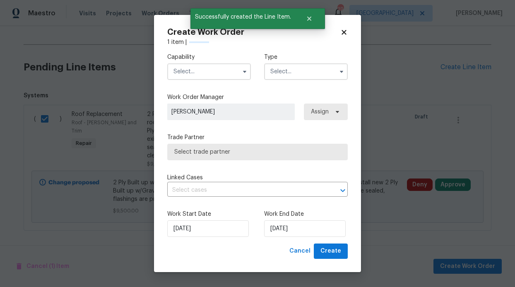
checkbox input "false"
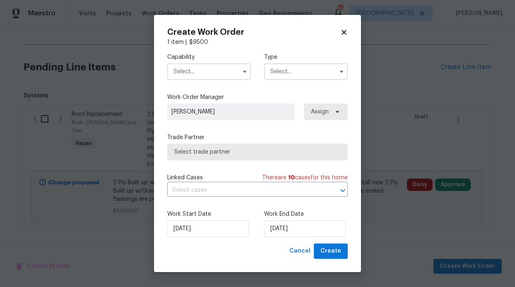
click at [219, 74] on input "text" at bounding box center [209, 71] width 84 height 17
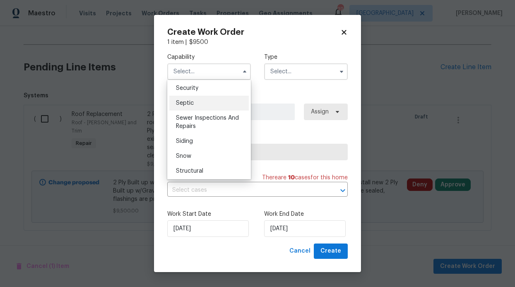
scroll to position [844, 0]
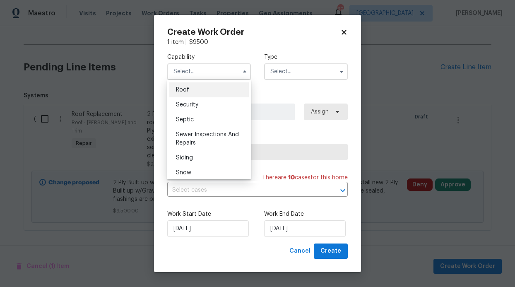
click at [187, 93] on span "Roof" at bounding box center [182, 90] width 13 height 6
type input "Roof"
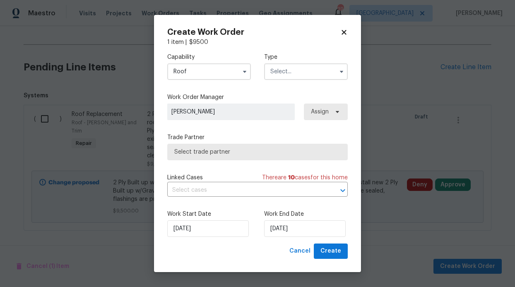
click at [299, 73] on input "text" at bounding box center [306, 71] width 84 height 17
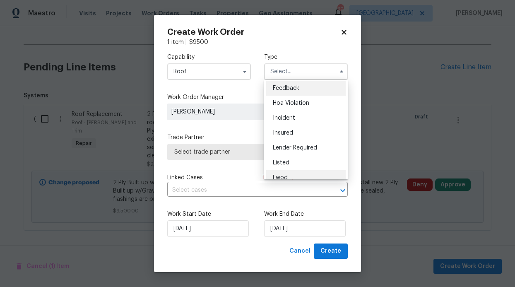
scroll to position [99, 0]
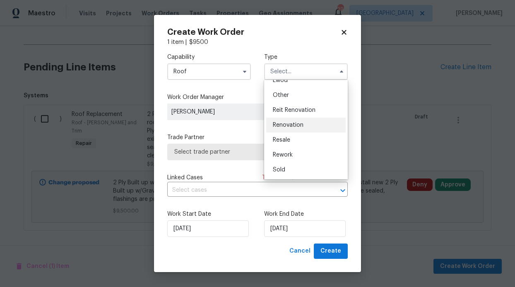
click at [299, 124] on span "Renovation" at bounding box center [288, 125] width 31 height 6
type input "Renovation"
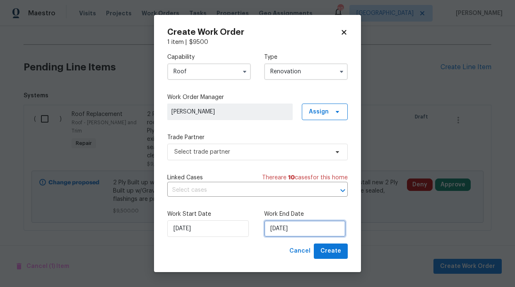
click at [300, 226] on input "9/22/2025" at bounding box center [305, 228] width 82 height 17
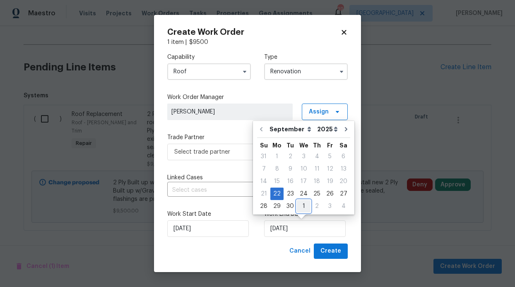
click at [302, 205] on div "1" at bounding box center [304, 206] width 14 height 12
type input "10/1/2025"
select select "9"
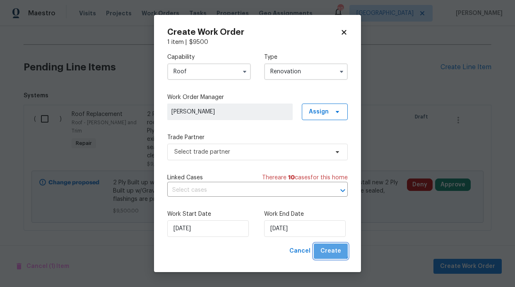
click at [328, 248] on span "Create" at bounding box center [330, 251] width 21 height 10
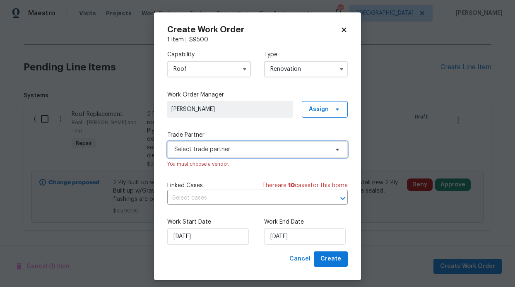
click at [290, 154] on span "Select trade partner" at bounding box center [257, 149] width 180 height 17
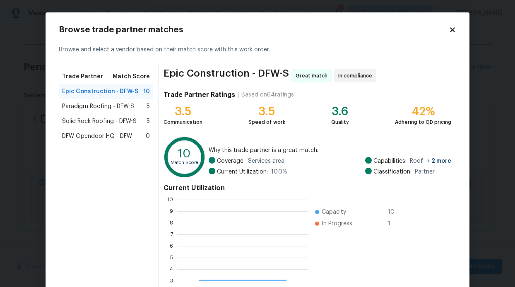
scroll to position [110, 125]
click at [111, 103] on span "Paradigm Roofing - DFW-S" at bounding box center [98, 106] width 72 height 8
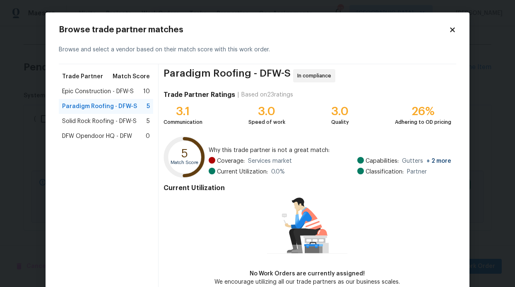
click at [114, 140] on span "DFW Opendoor HQ - DFW" at bounding box center [97, 136] width 70 height 8
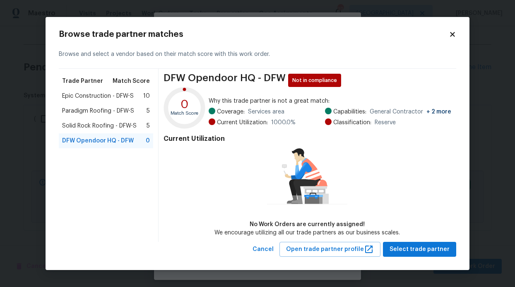
click at [116, 129] on span "Solid Rock Roofing - DFW-S" at bounding box center [99, 126] width 75 height 8
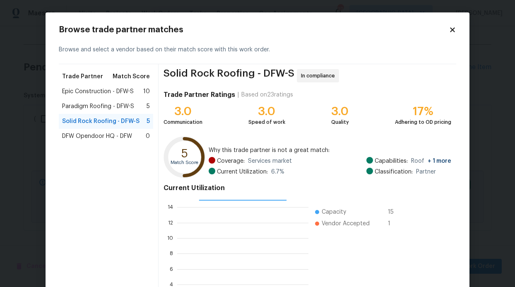
click at [120, 109] on span "Paradigm Roofing - DFW-S" at bounding box center [98, 106] width 72 height 8
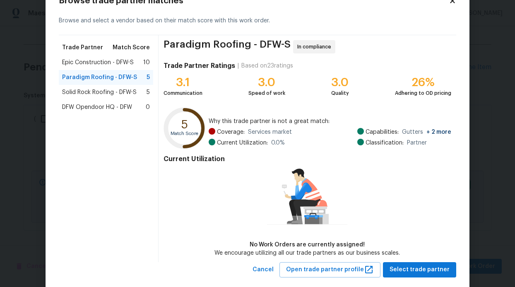
scroll to position [29, 0]
click at [131, 91] on span "Solid Rock Roofing - DFW-S" at bounding box center [99, 93] width 75 height 8
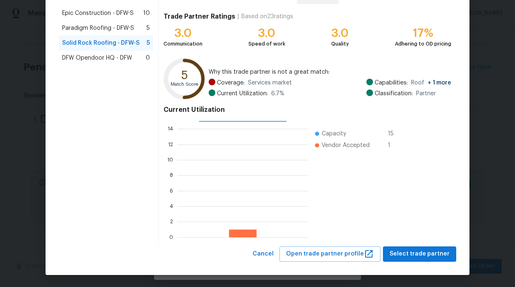
scroll to position [63, 0]
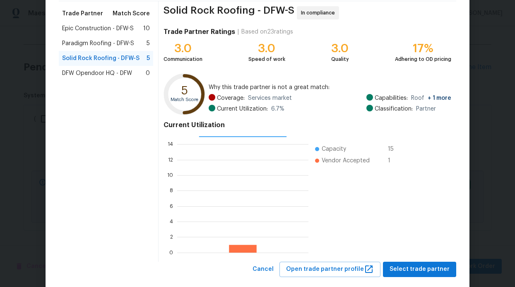
click at [99, 38] on div "Paradigm Roofing - DFW-S 5" at bounding box center [106, 43] width 94 height 15
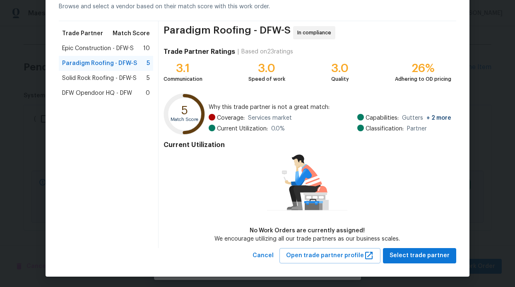
scroll to position [43, 0]
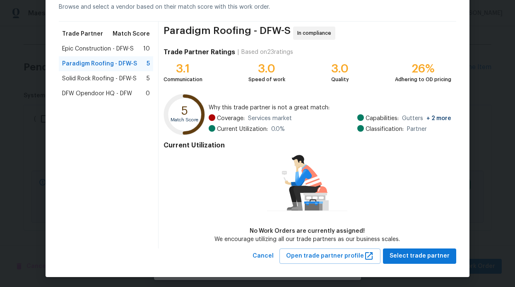
click at [124, 75] on span "Solid Rock Roofing - DFW-S" at bounding box center [99, 79] width 75 height 8
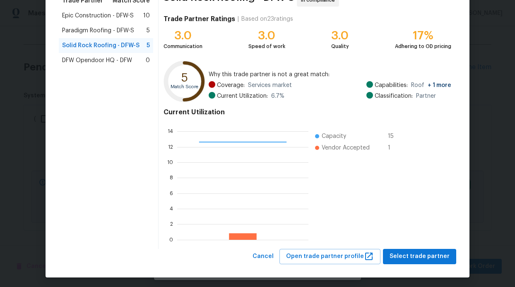
scroll to position [78, 0]
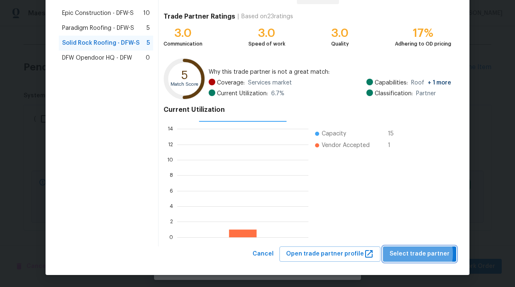
click at [407, 254] on span "Select trade partner" at bounding box center [419, 254] width 60 height 10
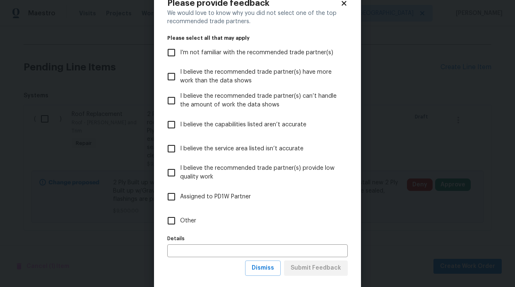
scroll to position [41, 0]
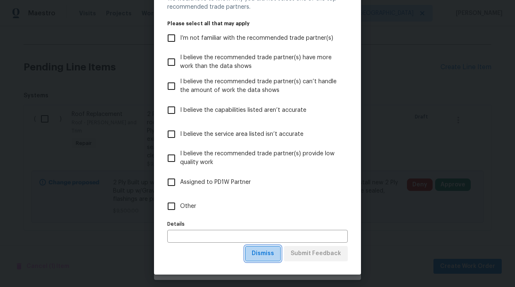
click at [266, 254] on span "Dismiss" at bounding box center [263, 253] width 22 height 10
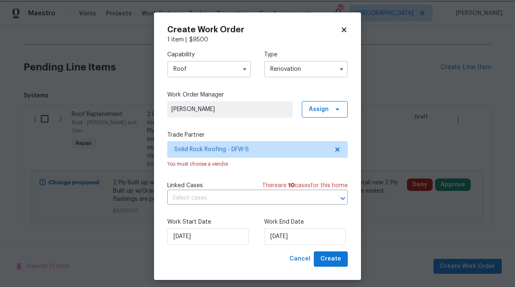
scroll to position [0, 0]
click at [332, 259] on span "Create" at bounding box center [330, 259] width 21 height 10
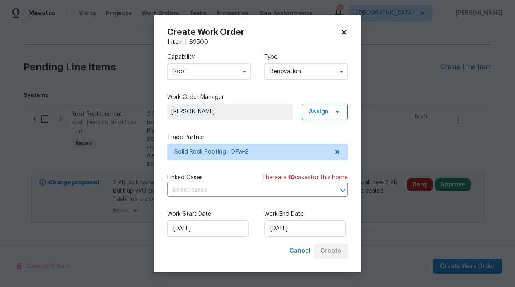
scroll to position [275, 0]
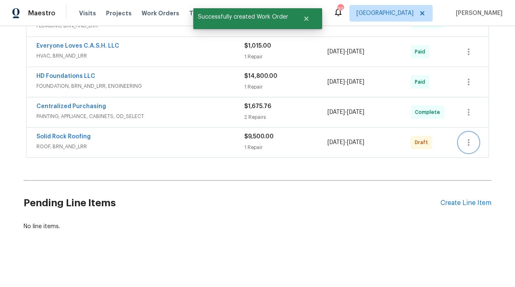
click at [464, 139] on icon "button" at bounding box center [469, 142] width 10 height 10
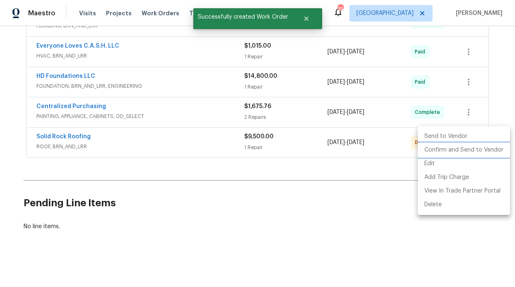
click at [464, 152] on li "Confirm and Send to Vendor" at bounding box center [464, 150] width 92 height 14
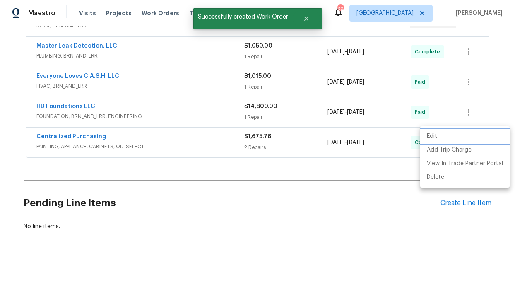
scroll to position [154, 0]
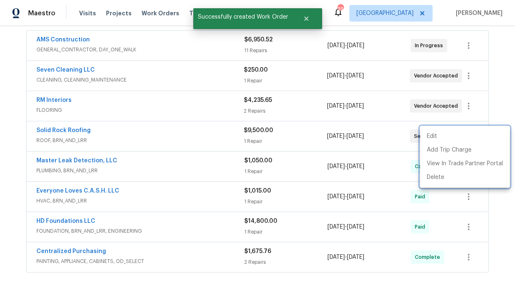
click at [65, 128] on div at bounding box center [257, 143] width 515 height 287
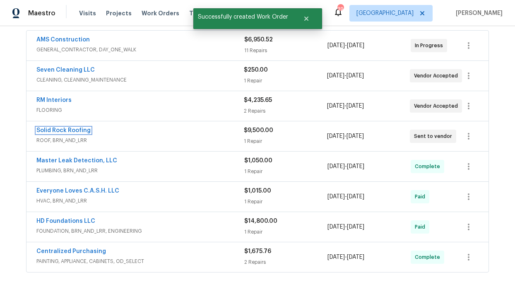
click at [65, 128] on link "Solid Rock Roofing" at bounding box center [63, 130] width 54 height 6
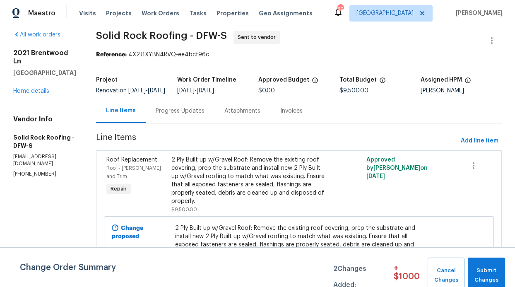
click at [208, 118] on div "Progress Updates" at bounding box center [180, 111] width 69 height 24
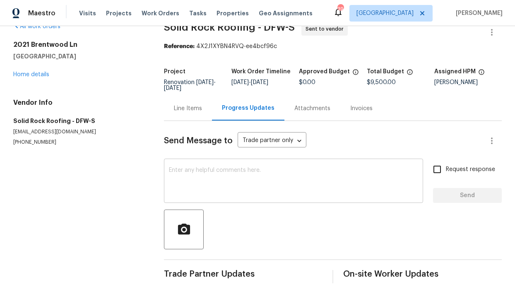
scroll to position [17, 0]
click at [430, 171] on input "Request response" at bounding box center [436, 168] width 17 height 17
checkbox input "true"
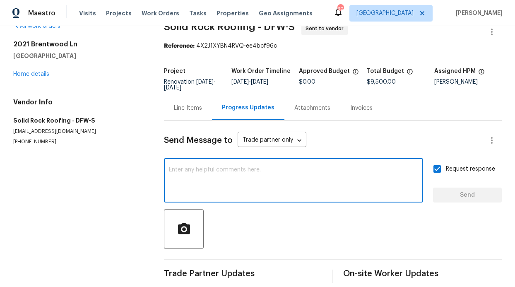
click at [343, 185] on textarea at bounding box center [293, 181] width 249 height 29
type textarea "A"
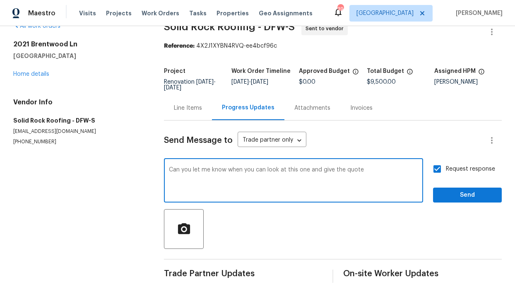
type textarea "Can you let me know when you can look at this one and give the quote"
click at [446, 195] on span "Send" at bounding box center [467, 195] width 55 height 10
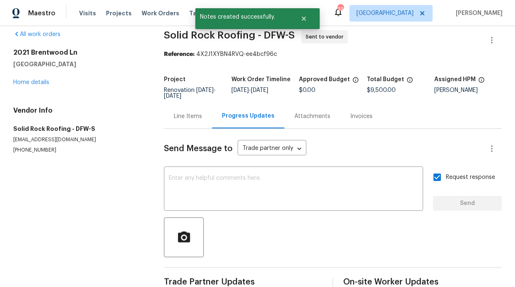
scroll to position [0, 0]
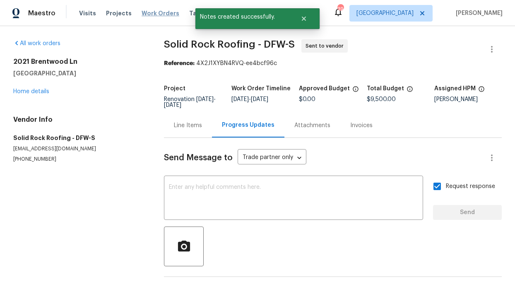
click at [152, 16] on span "Work Orders" at bounding box center [161, 13] width 38 height 8
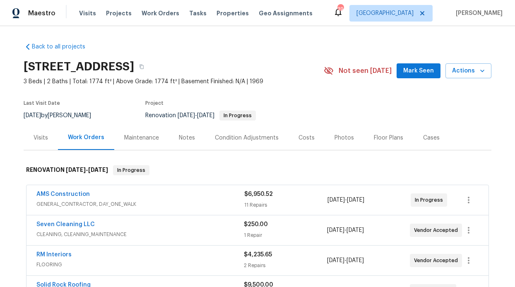
click at [187, 138] on div "Notes" at bounding box center [187, 138] width 16 height 8
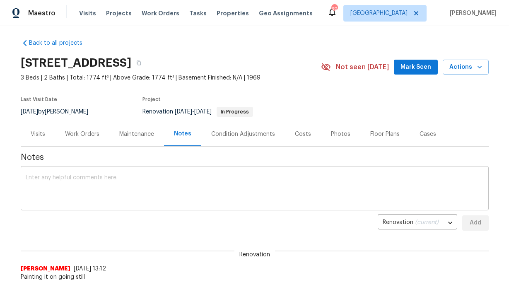
scroll to position [11, 0]
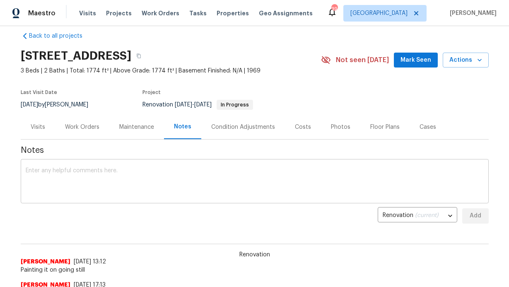
click at [171, 175] on textarea at bounding box center [255, 182] width 458 height 29
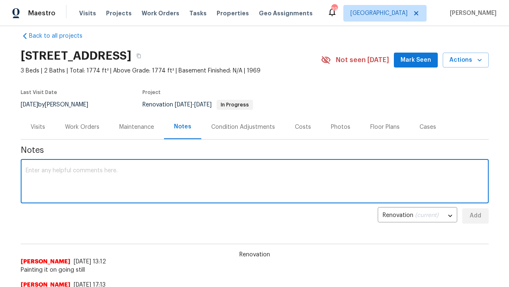
paste textarea "On my recent visit to the property, I observed that the interior paint job is n…"
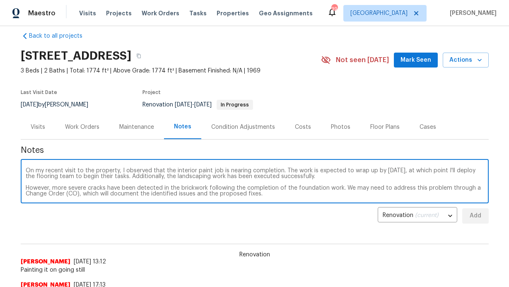
scroll to position [23, 0]
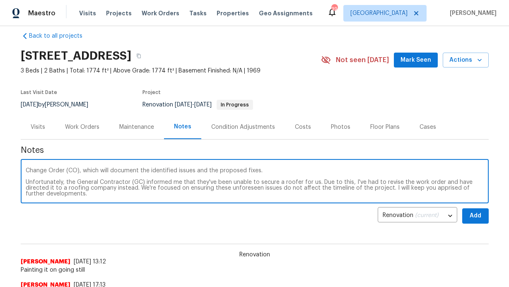
type textarea "On my recent visit to the property, I observed that the interior paint job is n…"
click at [415, 55] on span "Mark Seen" at bounding box center [415, 60] width 31 height 10
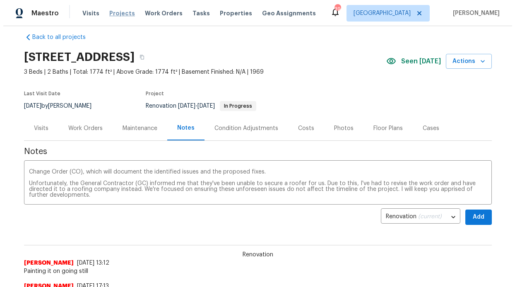
scroll to position [9, 0]
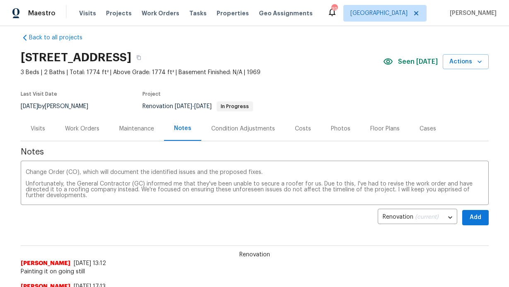
click at [115, 9] on div "Visits Projects Work Orders Tasks Properties Geo Assignments" at bounding box center [200, 13] width 243 height 17
click at [151, 12] on span "Work Orders" at bounding box center [161, 13] width 38 height 8
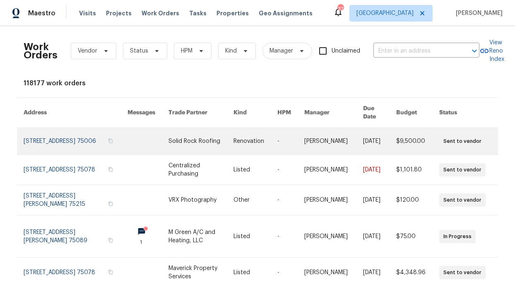
click at [121, 132] on td at bounding box center [141, 141] width 41 height 27
click at [59, 128] on link at bounding box center [76, 141] width 104 height 26
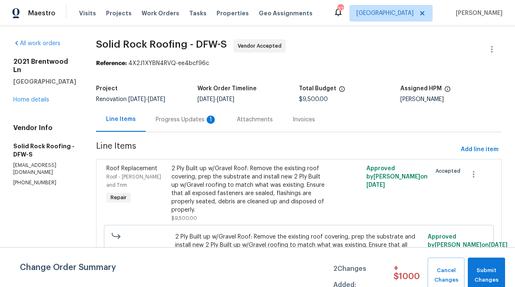
click at [184, 117] on div "Progress Updates 1" at bounding box center [186, 119] width 61 height 8
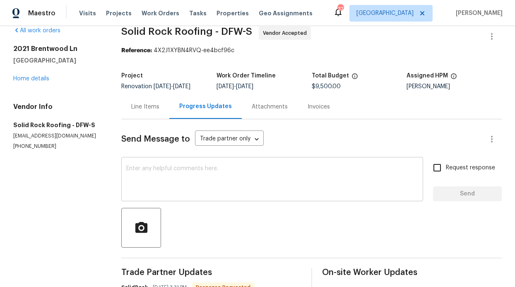
scroll to position [14, 0]
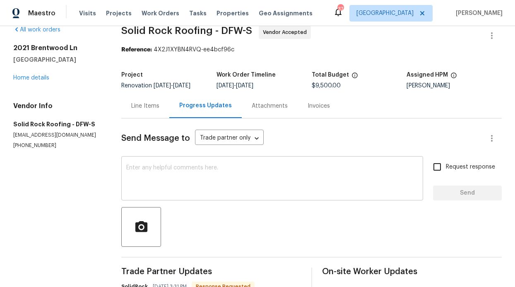
click at [224, 180] on textarea at bounding box center [272, 179] width 292 height 29
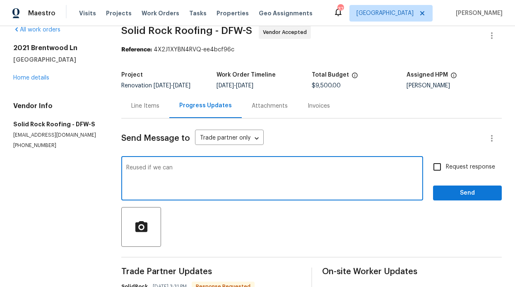
type textarea "Reused if we can"
click at [432, 169] on input "Request response" at bounding box center [436, 166] width 17 height 17
checkbox input "true"
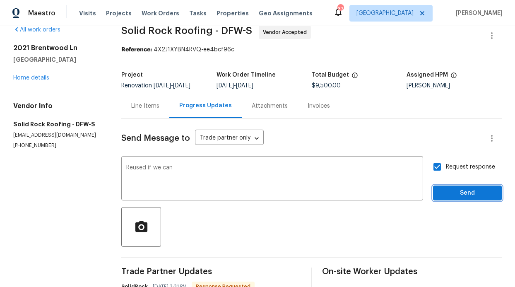
click at [451, 192] on span "Send" at bounding box center [467, 193] width 55 height 10
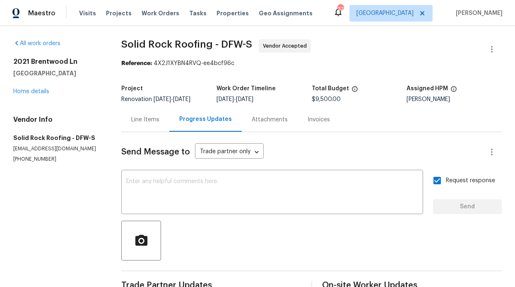
scroll to position [0, 0]
click at [31, 39] on div "All work orders [STREET_ADDRESS] Home details Vendor Info Solid Rock Roofing - …" at bounding box center [257, 227] width 515 height 403
click at [32, 43] on link "All work orders" at bounding box center [36, 44] width 47 height 6
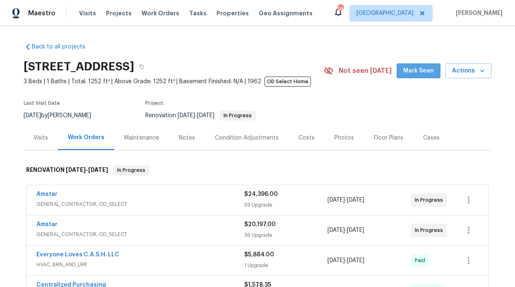
click at [423, 76] on button "Mark Seen" at bounding box center [419, 70] width 44 height 15
click at [179, 142] on div "Notes" at bounding box center [187, 138] width 16 height 8
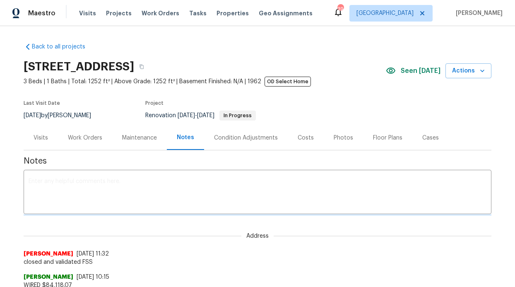
click at [173, 190] on textarea at bounding box center [258, 192] width 458 height 29
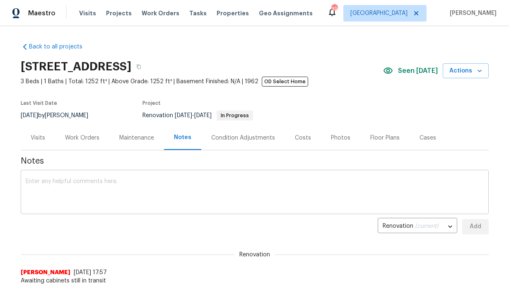
click at [171, 191] on textarea at bounding box center [255, 192] width 458 height 29
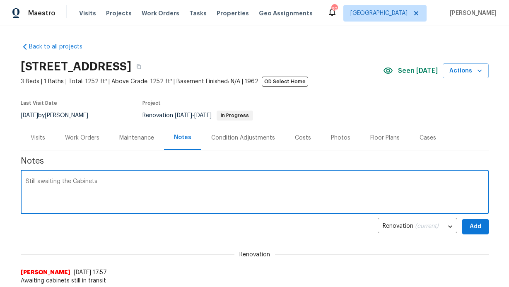
type textarea "Still awaiting the Cabinets"
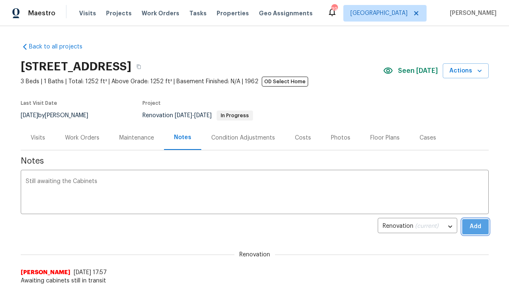
click at [469, 228] on span "Add" at bounding box center [475, 226] width 13 height 10
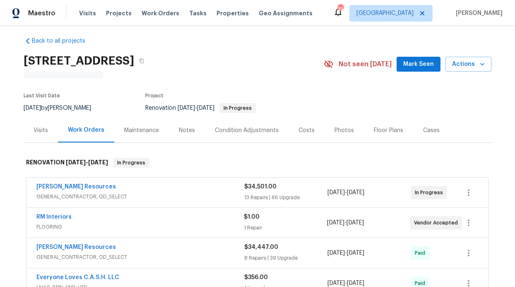
scroll to position [10, 0]
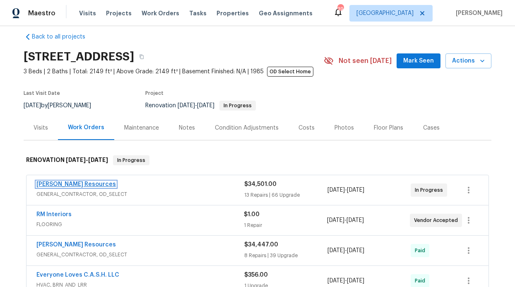
click at [61, 182] on link "[PERSON_NAME] Resources" at bounding box center [75, 184] width 79 height 6
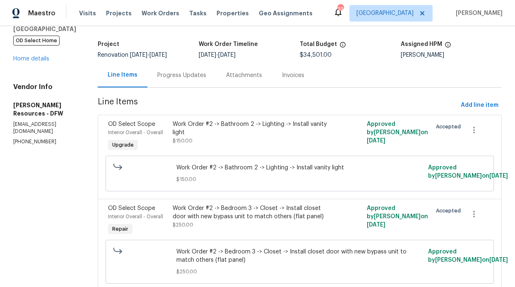
click at [205, 76] on div "Progress Updates" at bounding box center [181, 75] width 49 height 8
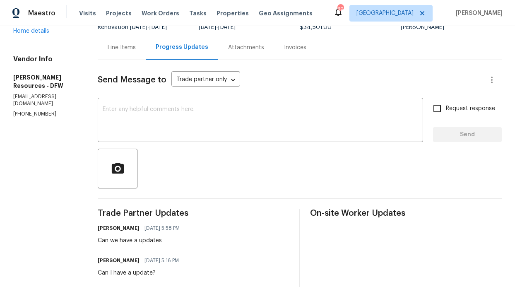
scroll to position [37, 0]
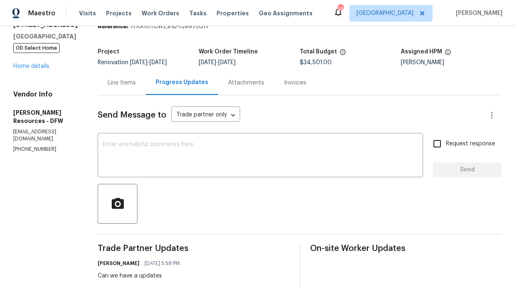
click at [435, 147] on input "Request response" at bounding box center [436, 143] width 17 height 17
checkbox input "true"
click at [342, 147] on textarea at bounding box center [260, 156] width 315 height 29
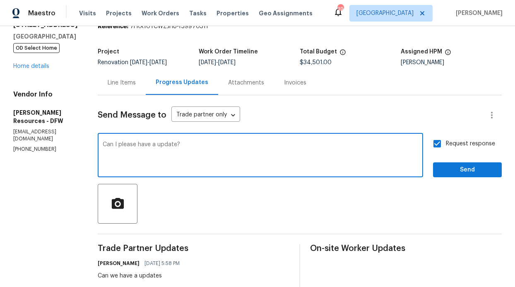
type textarea "Can I please have a update?"
drag, startPoint x: 442, startPoint y: 181, endPoint x: 447, endPoint y: 177, distance: 5.9
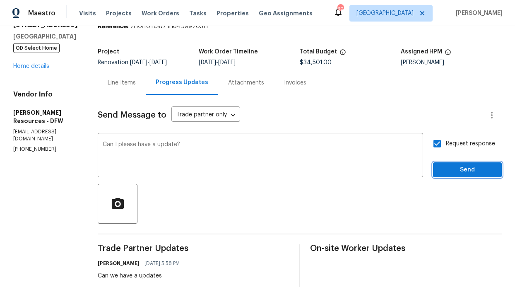
click at [448, 176] on button "Send" at bounding box center [467, 169] width 69 height 15
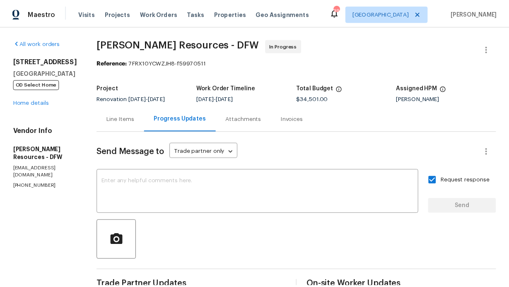
scroll to position [0, 0]
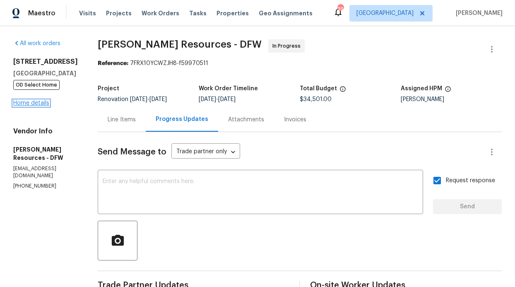
click at [37, 103] on link "Home details" at bounding box center [31, 103] width 36 height 6
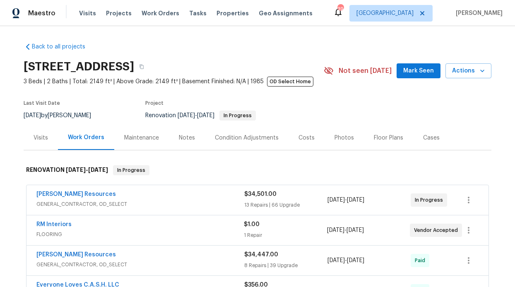
click at [399, 75] on button "Mark Seen" at bounding box center [419, 70] width 44 height 15
click at [182, 137] on div "Notes" at bounding box center [187, 138] width 16 height 8
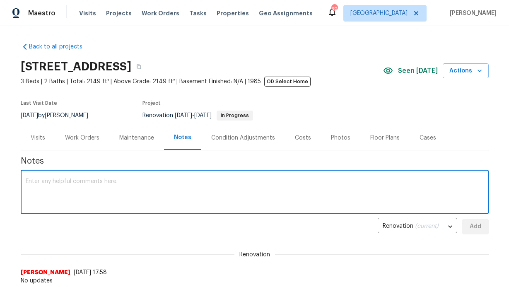
paste textarea "The repair work on the home is still in progress. I've been trying to get an up…"
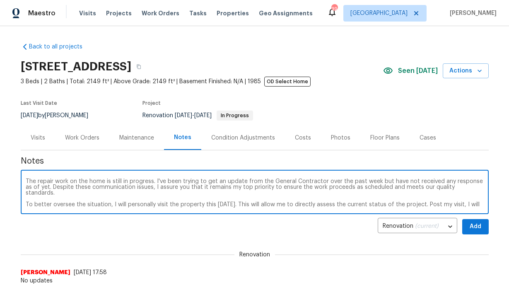
scroll to position [52, 0]
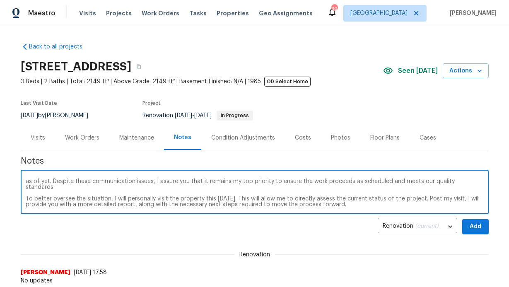
type textarea "The repair work on the home is still in progress. I've been trying to get an up…"
click at [478, 226] on span "Add" at bounding box center [475, 226] width 13 height 10
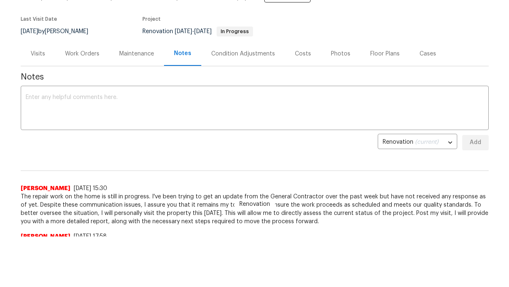
scroll to position [0, 0]
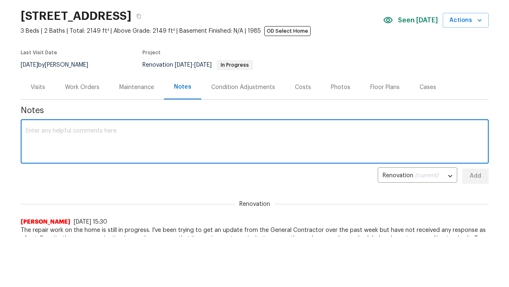
paste textarea "The repair work on the home is still in progress. I've been trying to get an up…"
type textarea "The repair work on the home is still in progress. I've been trying to get an up…"
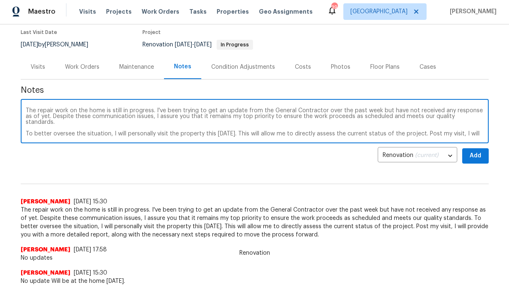
drag, startPoint x: 358, startPoint y: 133, endPoint x: 2, endPoint y: 70, distance: 361.9
click at [4, 73] on div "Back to all projects 6211 Crested Butte Dr, Dallas, TX 75252 3 Beds | 2 Baths |…" at bounding box center [254, 154] width 509 height 261
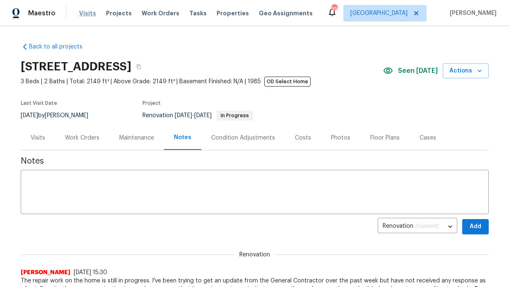
click at [85, 14] on span "Visits" at bounding box center [87, 13] width 17 height 8
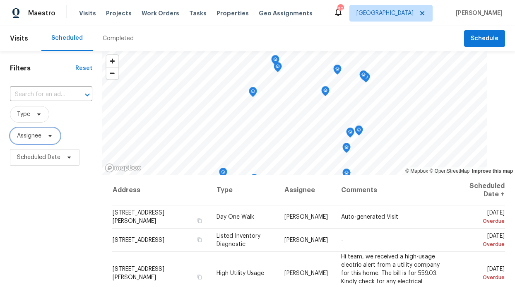
click at [38, 134] on span "Assignee" at bounding box center [29, 136] width 24 height 8
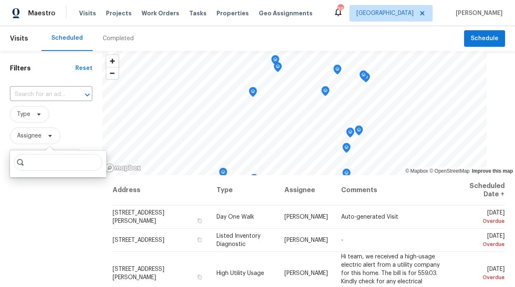
click at [39, 163] on input "search" at bounding box center [58, 162] width 88 height 17
type input "Ronderrick"
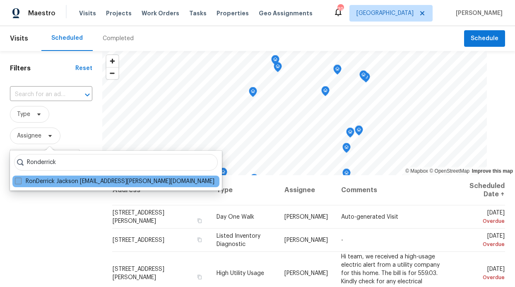
click at [62, 180] on label "RonDerrick Jackson ron.jackson@opendoor.com" at bounding box center [114, 181] width 199 height 8
click at [20, 180] on input "RonDerrick Jackson ron.jackson@opendoor.com" at bounding box center [17, 179] width 5 height 5
checkbox input "true"
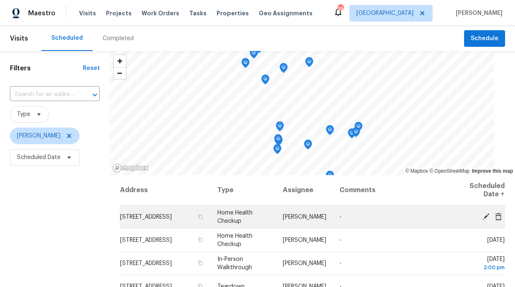
click at [146, 219] on td "825 Lake Worth Trl, Little Elm, TX 75068" at bounding box center [165, 216] width 91 height 23
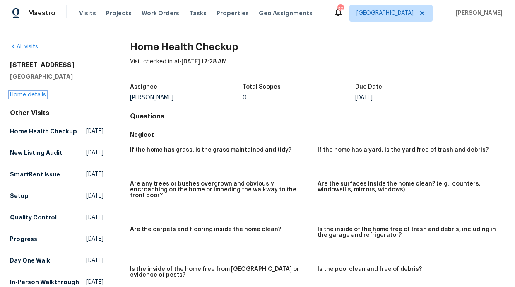
click at [22, 93] on link "Home details" at bounding box center [28, 95] width 36 height 6
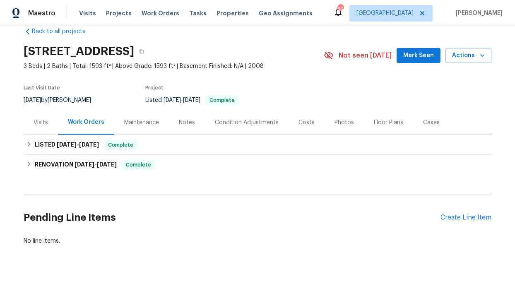
scroll to position [36, 0]
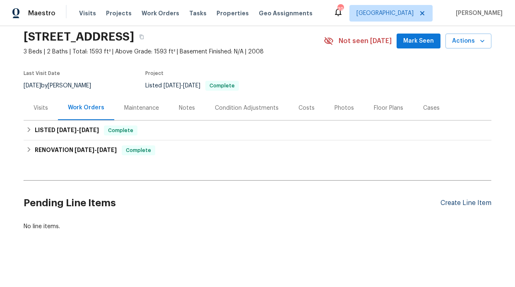
click at [481, 199] on div "Create Line Item" at bounding box center [465, 203] width 51 height 8
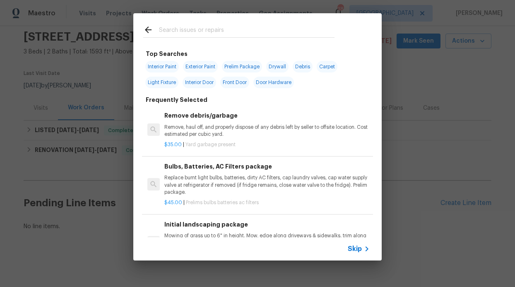
click at [187, 34] on input "text" at bounding box center [246, 31] width 175 height 12
type input "pressure"
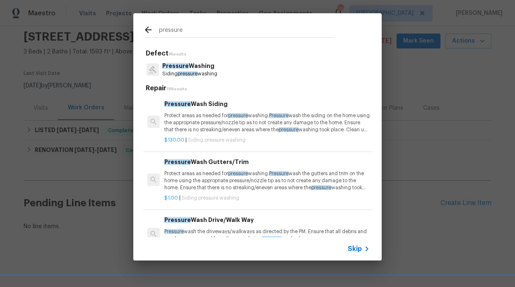
click at [216, 118] on p "Protect areas as needed for pressure washing. Pressure wash the siding on the h…" at bounding box center [266, 122] width 205 height 21
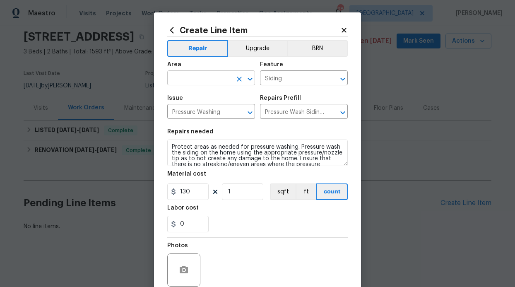
click at [211, 77] on input "text" at bounding box center [199, 78] width 65 height 13
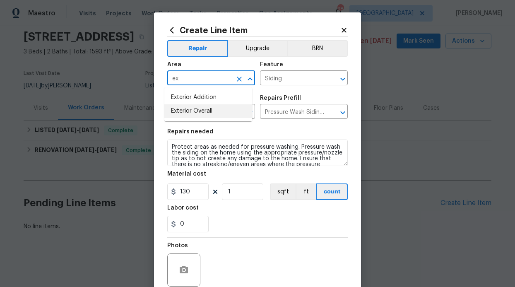
click at [209, 111] on li "Exterior Overall" at bounding box center [208, 111] width 88 height 14
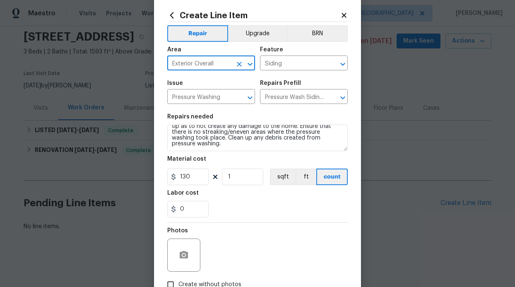
type input "Exterior Overall"
click at [255, 231] on div "Photos" at bounding box center [257, 250] width 180 height 54
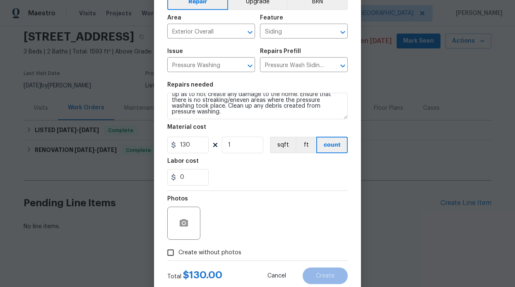
scroll to position [70, 0]
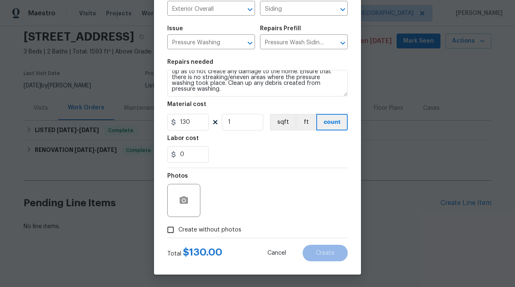
click at [169, 224] on input "Create without photos" at bounding box center [171, 230] width 16 height 16
checkbox input "true"
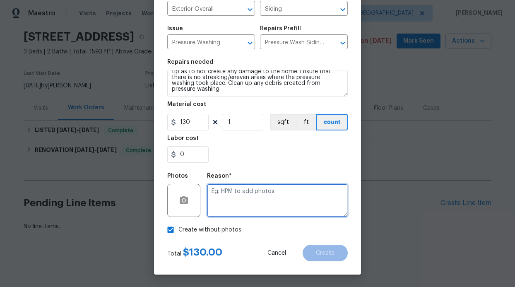
click at [289, 203] on textarea at bounding box center [277, 200] width 141 height 33
type textarea "adding"
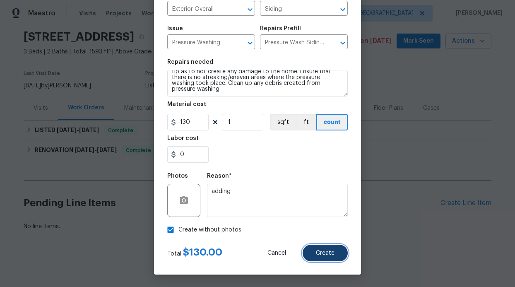
click at [334, 257] on button "Create" at bounding box center [325, 253] width 45 height 17
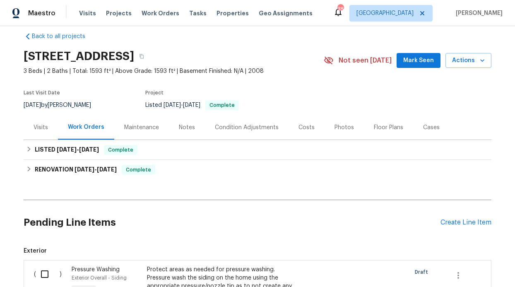
scroll to position [0, 0]
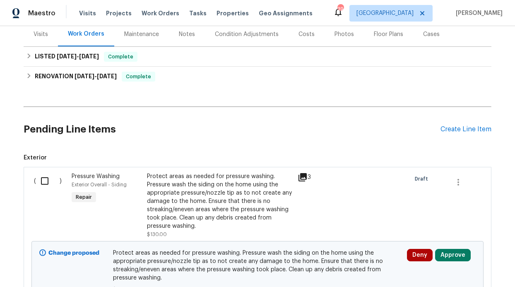
scroll to position [167, 0]
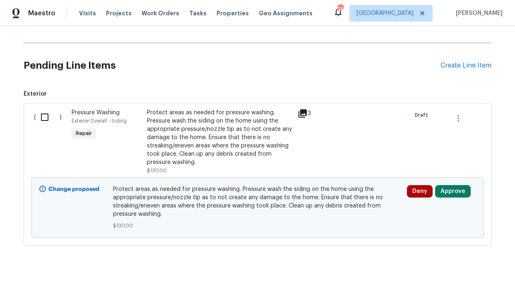
click at [36, 123] on input "checkbox" at bounding box center [48, 116] width 24 height 17
checkbox input "true"
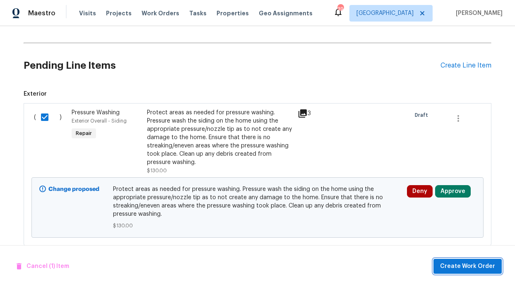
click at [483, 262] on span "Create Work Order" at bounding box center [467, 266] width 55 height 10
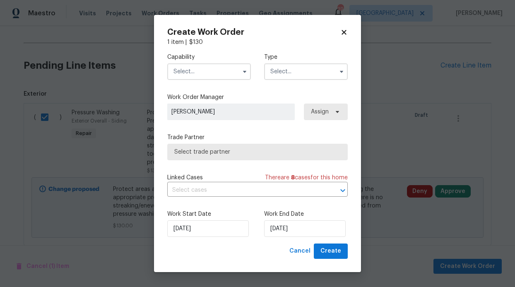
click at [190, 69] on input "text" at bounding box center [209, 71] width 84 height 17
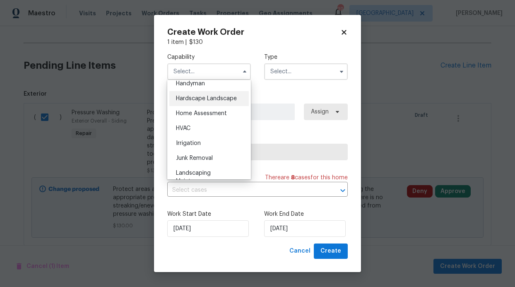
scroll to position [460, 0]
click at [203, 89] on div "Handyman" at bounding box center [208, 84] width 79 height 15
type input "Handyman"
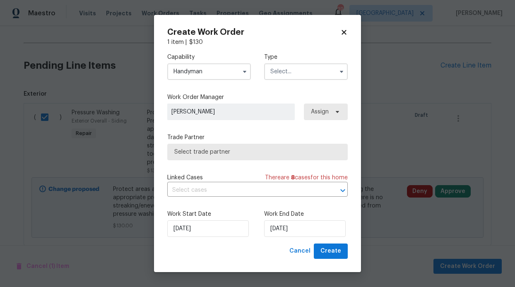
click at [281, 71] on input "text" at bounding box center [306, 71] width 84 height 17
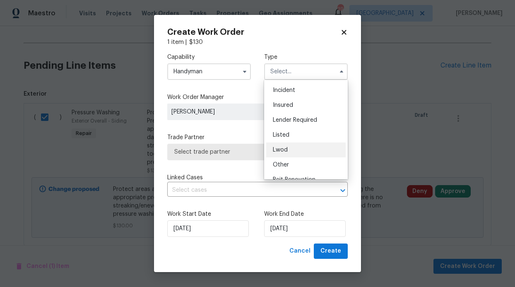
scroll to position [39, 0]
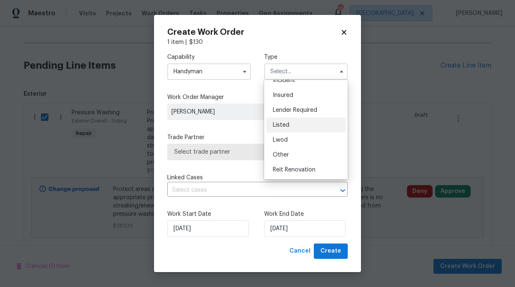
click at [291, 127] on div "Listed" at bounding box center [305, 125] width 79 height 15
type input "Listed"
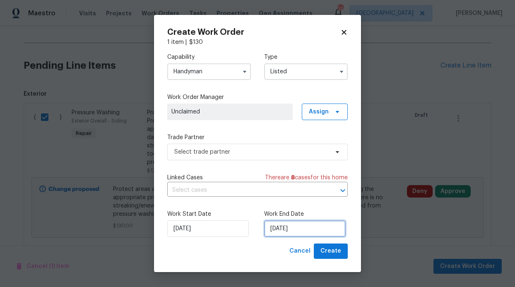
click at [305, 227] on input "[DATE]" at bounding box center [305, 228] width 82 height 17
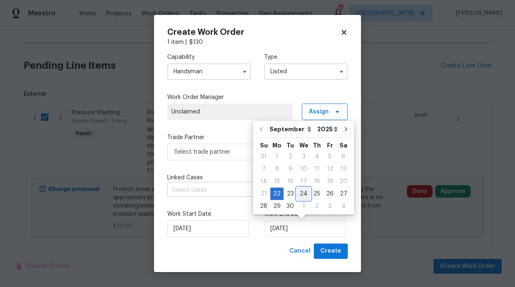
click at [298, 194] on div "24" at bounding box center [304, 194] width 14 height 12
type input "[DATE]"
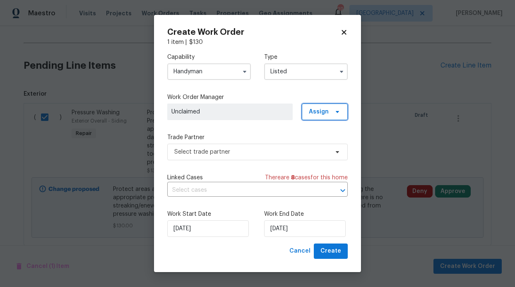
click at [339, 117] on span "Assign" at bounding box center [325, 111] width 46 height 17
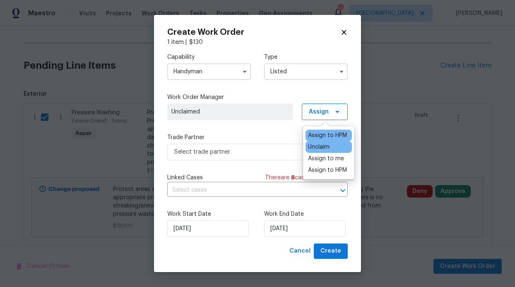
click at [329, 136] on div "Assign to HPM" at bounding box center [327, 135] width 39 height 8
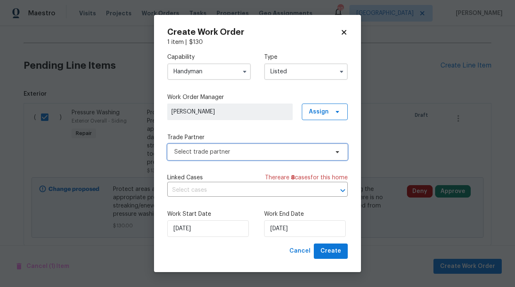
click at [284, 150] on span "Select trade partner" at bounding box center [251, 152] width 154 height 8
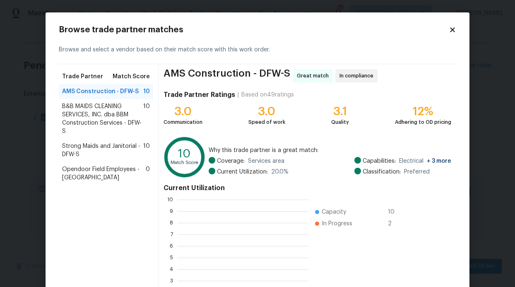
scroll to position [110, 125]
drag, startPoint x: 101, startPoint y: 112, endPoint x: 109, endPoint y: 113, distance: 8.3
click at [101, 112] on span "B&B MAIDS CLEANING SERVICES, INC. dba BBM Construction Services - DFW-S" at bounding box center [102, 118] width 81 height 33
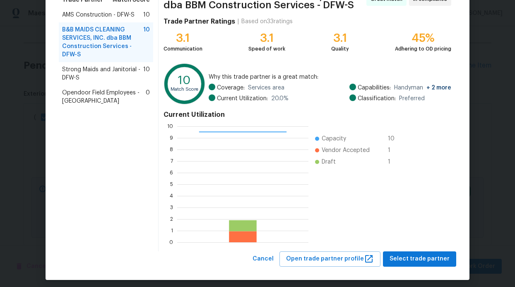
scroll to position [82, 0]
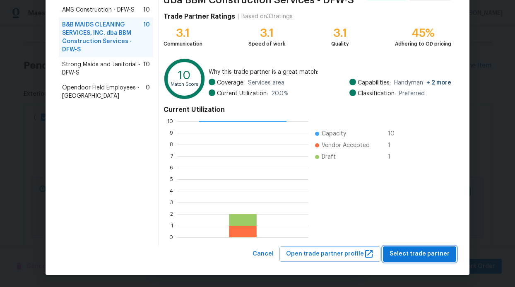
click at [426, 250] on span "Select trade partner" at bounding box center [419, 254] width 60 height 10
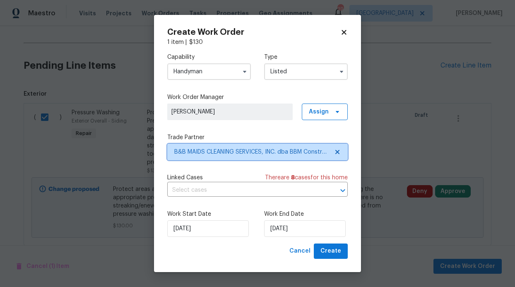
scroll to position [0, 0]
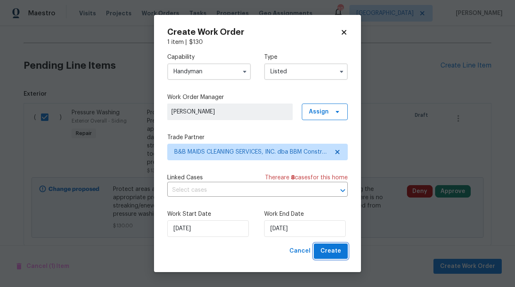
click at [325, 251] on span "Create" at bounding box center [330, 251] width 21 height 10
checkbox input "false"
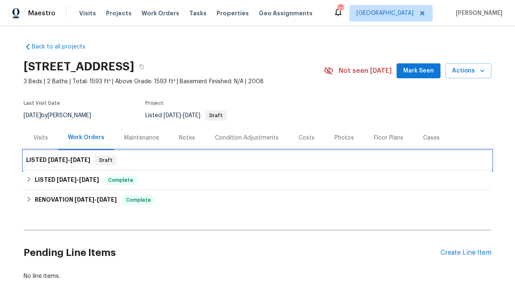
click at [75, 161] on span "[DATE]" at bounding box center [80, 160] width 20 height 6
click at [31, 160] on h6 "LISTED [DATE] - [DATE]" at bounding box center [58, 160] width 64 height 10
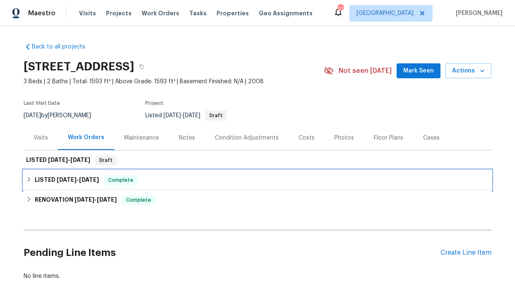
click at [46, 179] on h6 "LISTED 5/23/25 - 5/23/25" at bounding box center [67, 180] width 64 height 10
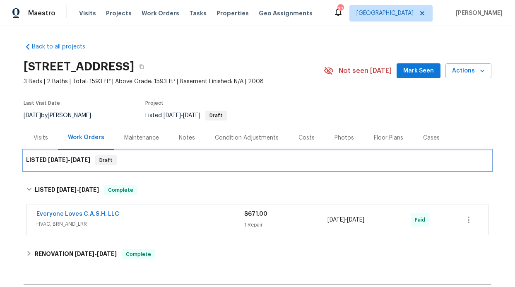
click at [154, 162] on div "LISTED 9/22/25 - 9/24/25 Draft" at bounding box center [257, 160] width 463 height 10
click at [39, 158] on h6 "LISTED 9/22/25 - 9/24/25" at bounding box center [58, 160] width 64 height 10
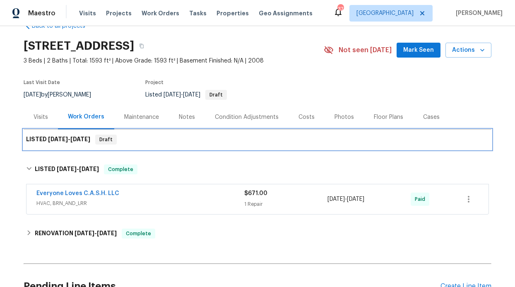
scroll to position [21, 0]
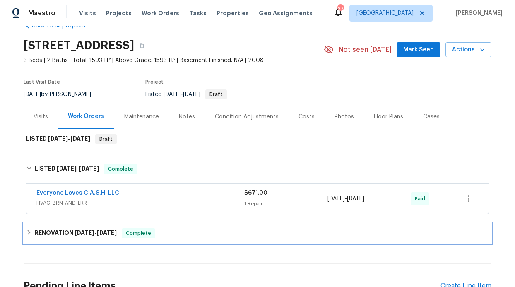
click at [79, 238] on div "RENOVATION 5/1/25 - 5/6/25 Complete" at bounding box center [258, 233] width 468 height 20
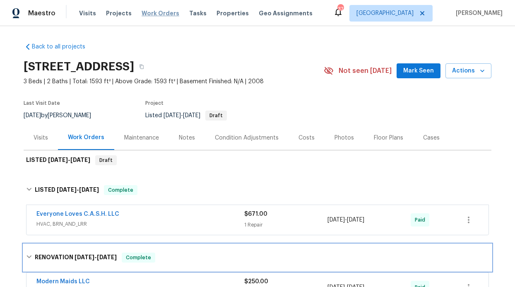
scroll to position [0, 0]
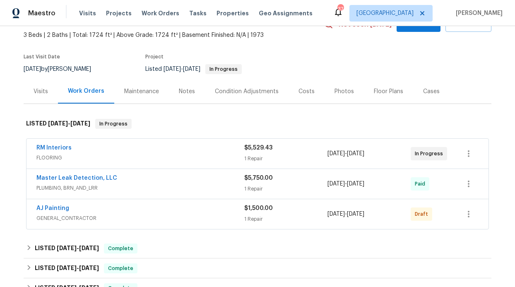
scroll to position [69, 0]
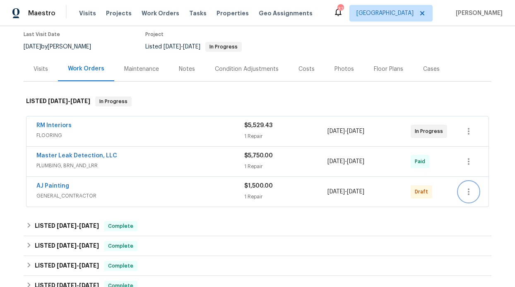
click at [468, 192] on icon "button" at bounding box center [469, 191] width 2 height 7
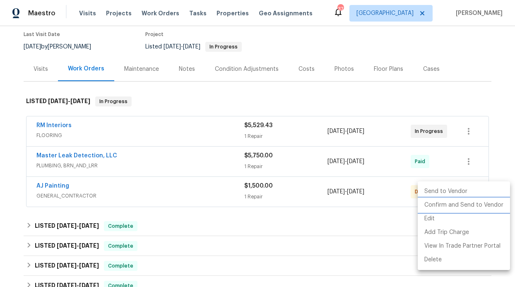
click at [452, 207] on li "Confirm and Send to Vendor" at bounding box center [464, 205] width 92 height 14
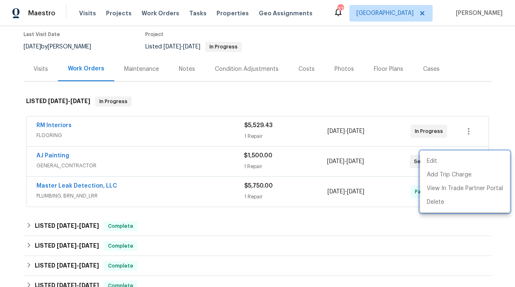
click at [187, 70] on div at bounding box center [257, 143] width 515 height 287
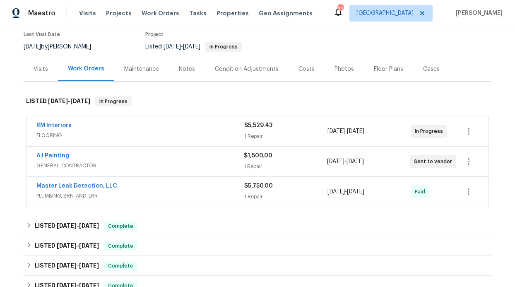
click at [180, 77] on div "Notes" at bounding box center [187, 69] width 36 height 24
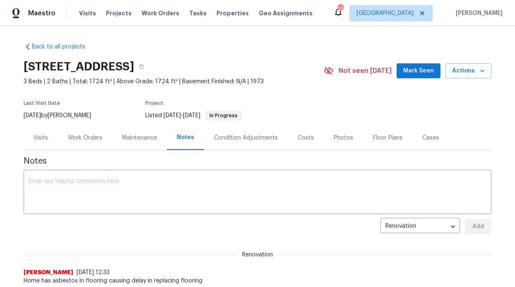
click at [416, 71] on span "Mark Seen" at bounding box center [418, 71] width 31 height 10
click at [169, 185] on textarea at bounding box center [258, 192] width 458 height 29
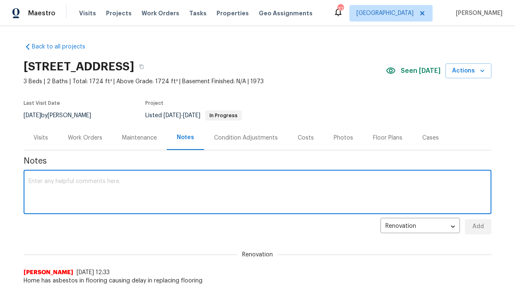
paste textarea "The flooring has been installed successfully, but significant gaps have emerged…"
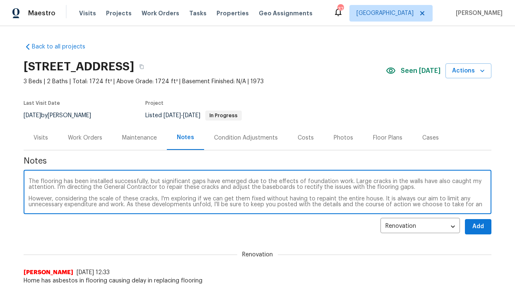
type textarea "The flooring has been installed successfully, but significant gaps have emerged…"
click at [474, 231] on button "Add" at bounding box center [478, 226] width 26 height 15
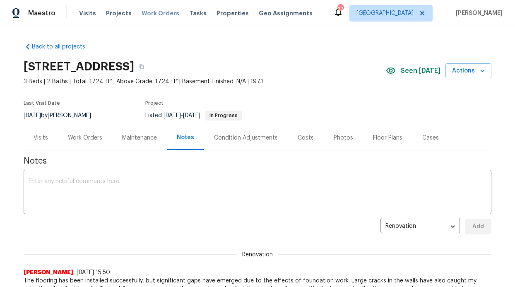
click at [161, 12] on span "Work Orders" at bounding box center [161, 13] width 38 height 8
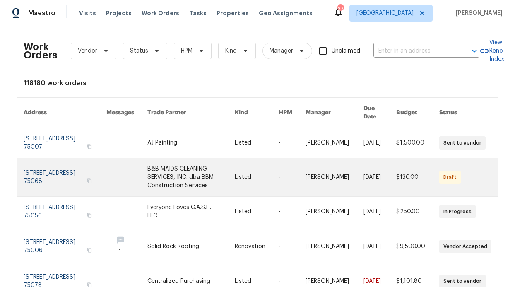
click at [259, 179] on link at bounding box center [257, 177] width 44 height 38
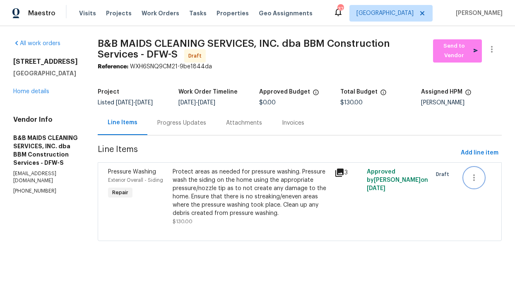
click at [473, 181] on icon "button" at bounding box center [474, 177] width 2 height 7
click at [370, 147] on div at bounding box center [257, 143] width 515 height 287
click at [460, 49] on span "Send to Vendor" at bounding box center [457, 50] width 41 height 19
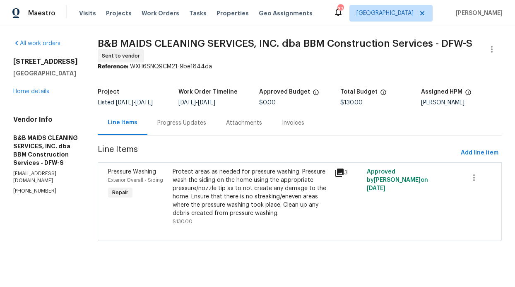
click at [23, 94] on div "825 Lake Worth Trl Little Elm, TX 75068 Home details" at bounding box center [45, 77] width 65 height 38
click at [26, 91] on link "Home details" at bounding box center [31, 92] width 36 height 6
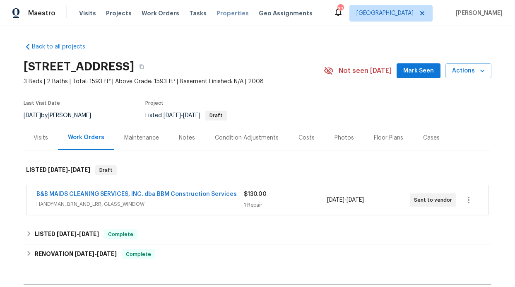
click at [216, 12] on span "Properties" at bounding box center [232, 13] width 32 height 8
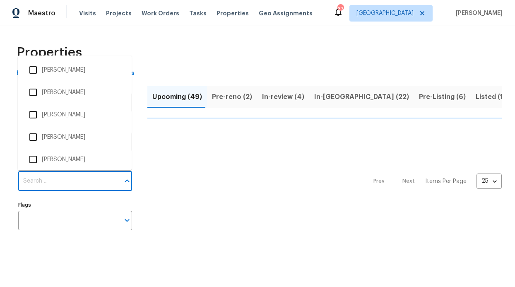
click at [67, 185] on input "Individuals" at bounding box center [68, 180] width 101 height 19
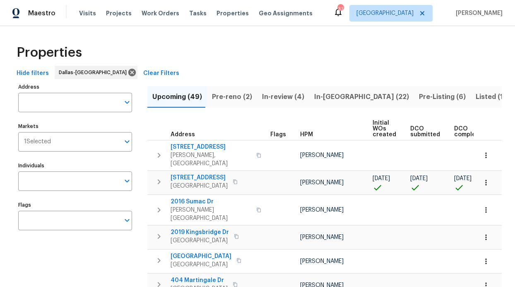
click at [67, 173] on input "Individuals" at bounding box center [68, 180] width 101 height 19
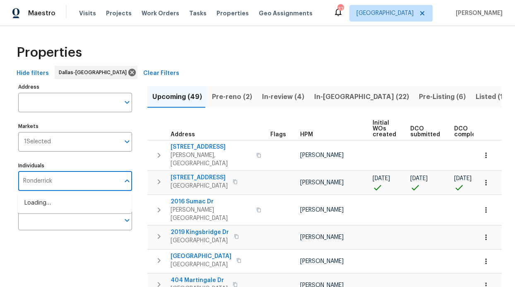
type input "Ronderrick"
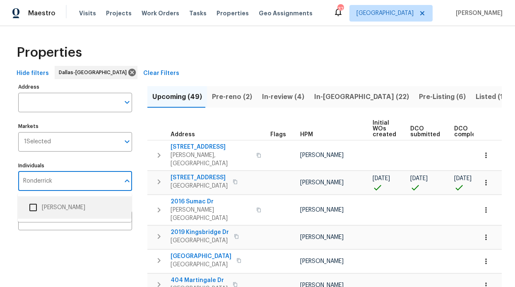
click at [73, 204] on li "[PERSON_NAME]" at bounding box center [74, 207] width 101 height 17
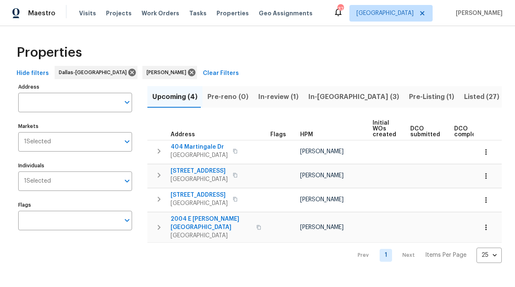
click at [409, 97] on span "Pre-Listing (1)" at bounding box center [431, 97] width 45 height 12
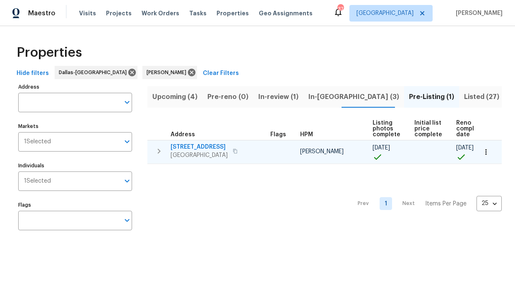
click at [204, 145] on span "[STREET_ADDRESS]" at bounding box center [199, 147] width 57 height 8
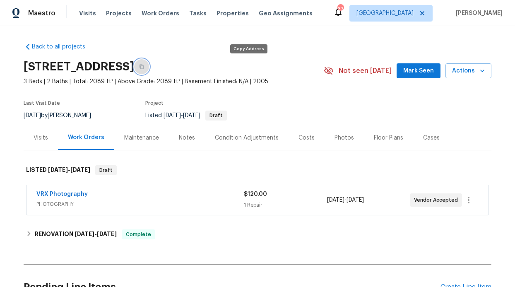
click at [149, 67] on button "button" at bounding box center [141, 66] width 15 height 15
click at [145, 137] on div "Maintenance" at bounding box center [141, 138] width 35 height 8
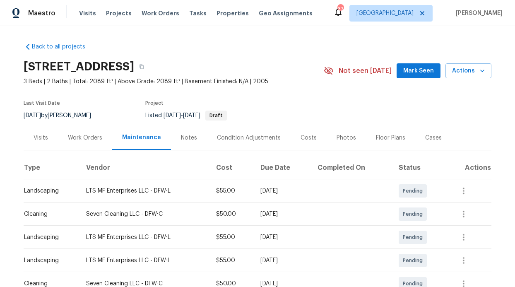
click at [181, 135] on div "Notes" at bounding box center [189, 138] width 16 height 8
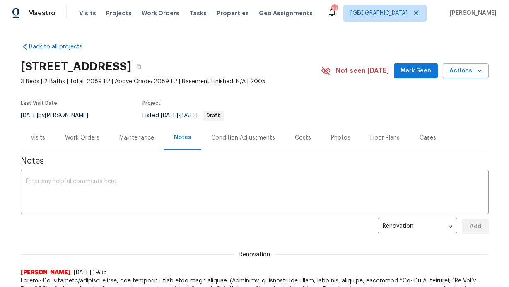
click at [80, 147] on div "Work Orders" at bounding box center [82, 137] width 54 height 24
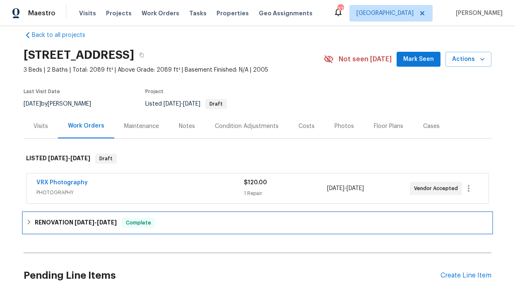
click at [71, 228] on div "RENOVATION [DATE] - [DATE] Complete" at bounding box center [258, 223] width 468 height 20
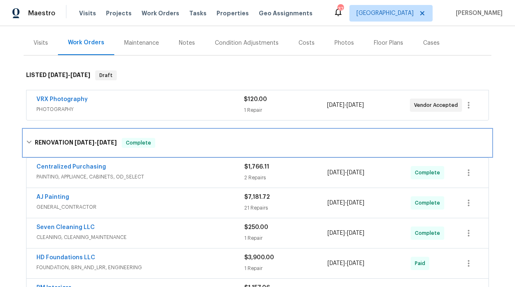
scroll to position [147, 0]
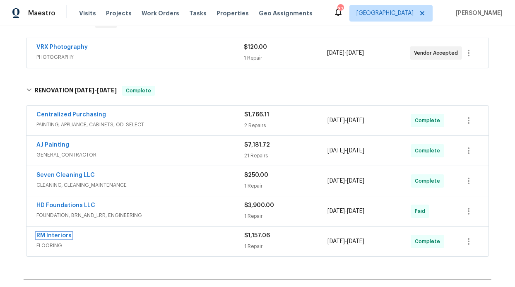
click at [51, 236] on link "RM Interiors" at bounding box center [53, 236] width 35 height 6
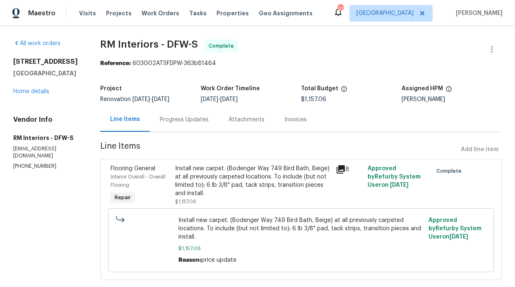
click at [175, 139] on section "RM Interiors - DFW-S Complete Reference: 603G02ATSFDPW-363b81464 Project Renova…" at bounding box center [300, 164] width 401 height 250
click at [181, 125] on div "Progress Updates" at bounding box center [184, 119] width 69 height 24
